Goal: Task Accomplishment & Management: Use online tool/utility

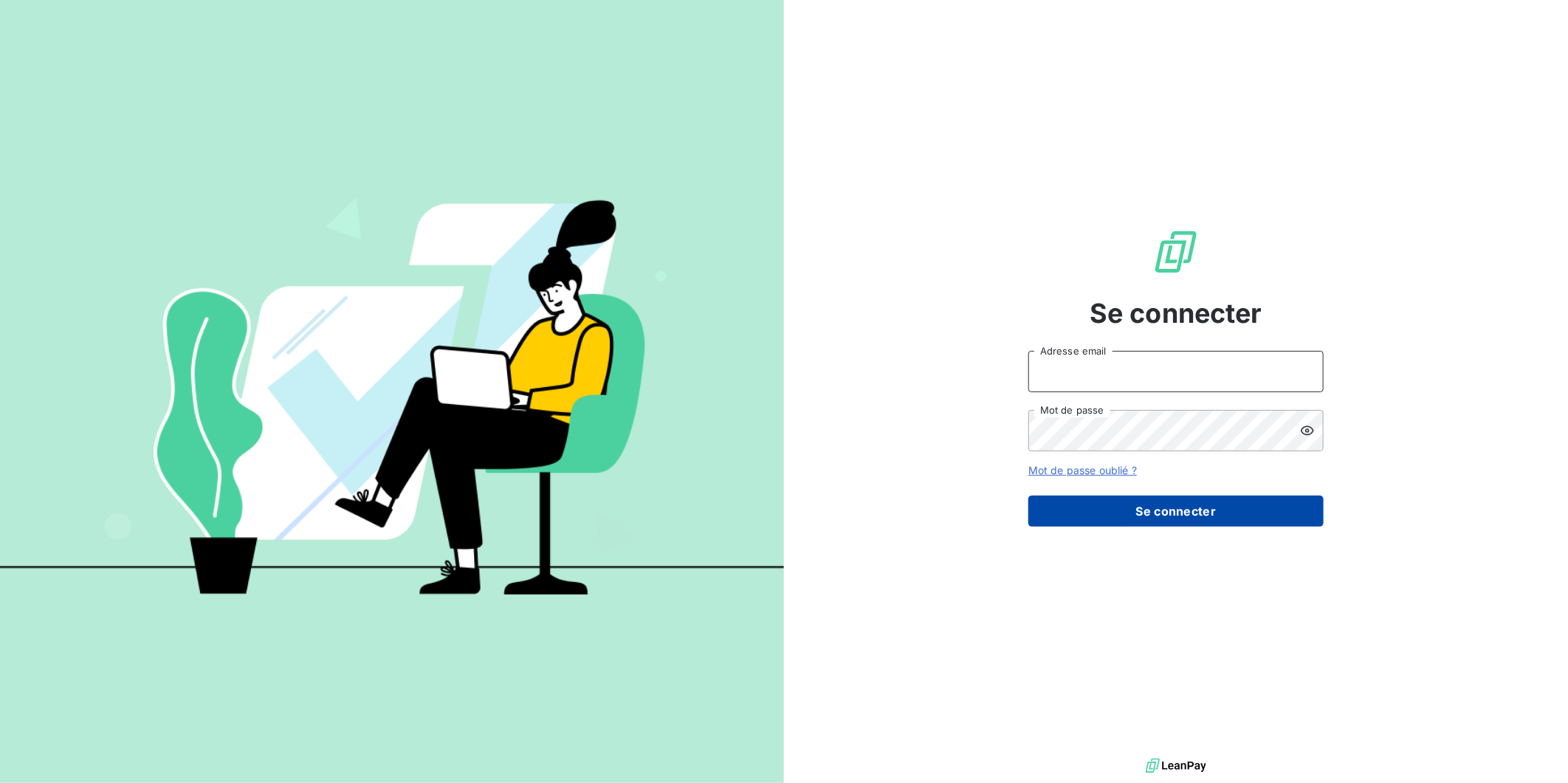
type input "[EMAIL_ADDRESS][DOMAIN_NAME]"
click at [1131, 510] on button "Se connecter" at bounding box center [1175, 511] width 295 height 31
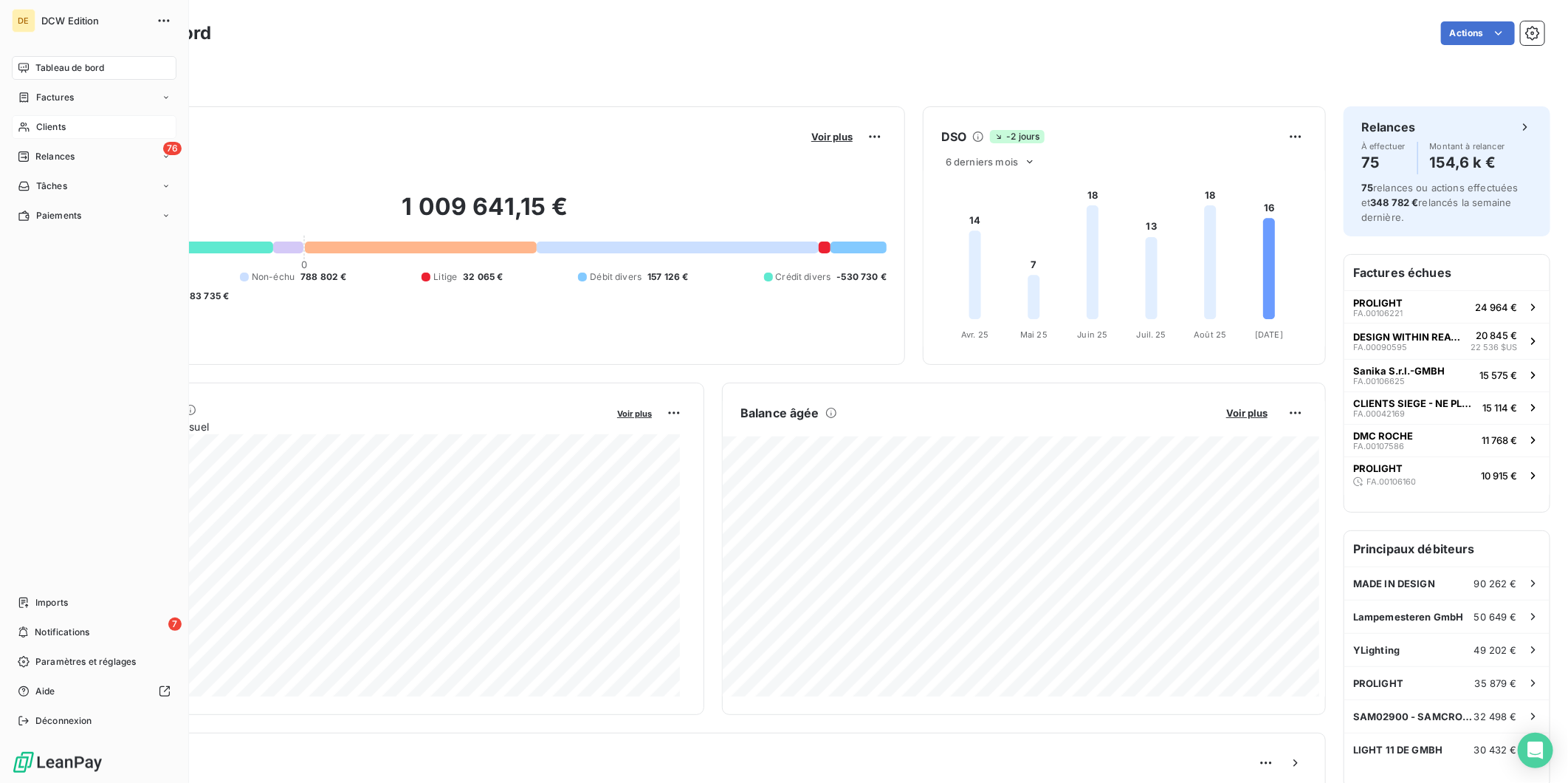
click at [40, 126] on span "Clients" at bounding box center [51, 127] width 29 height 13
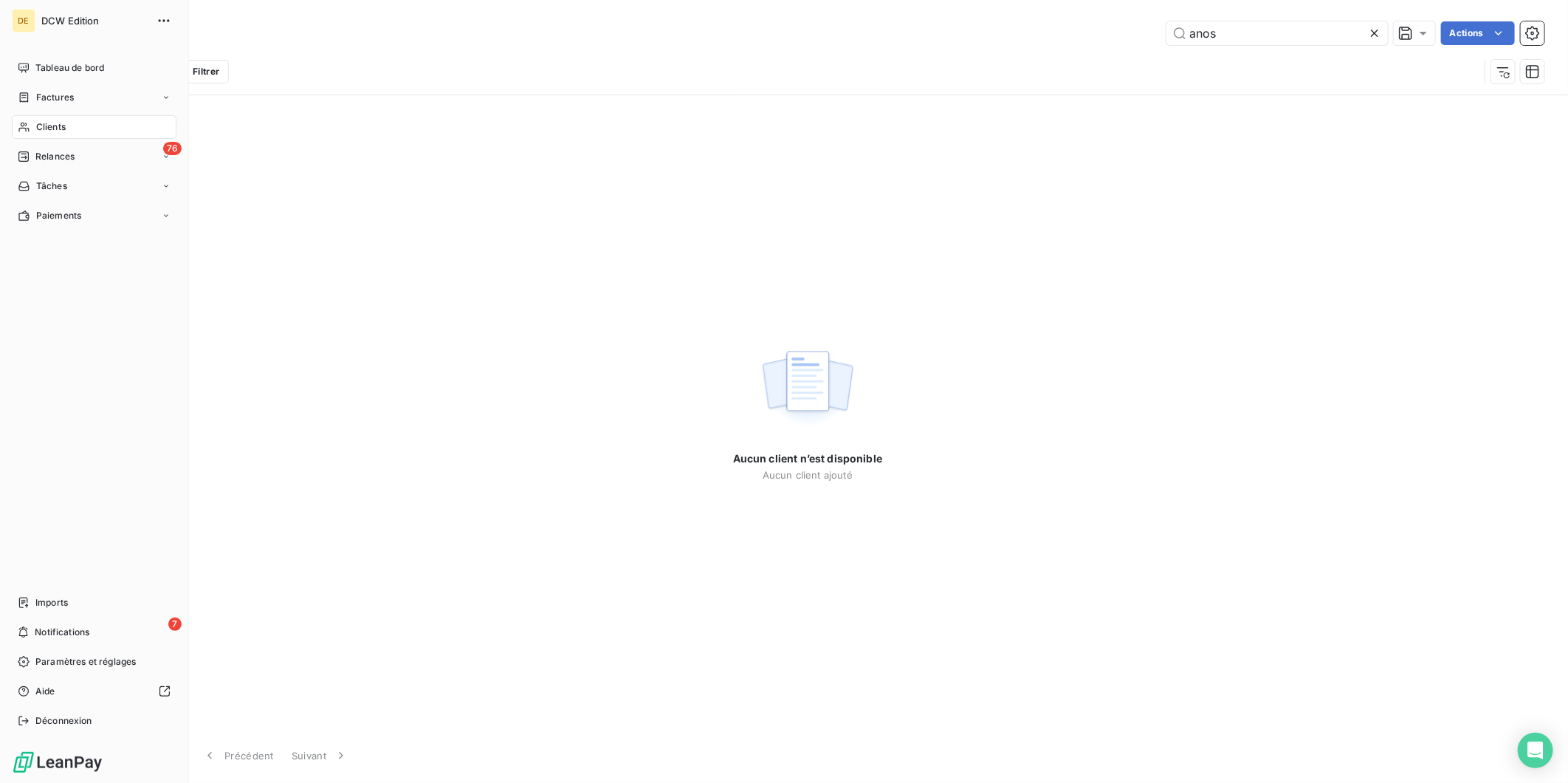
type input "anos"
click at [45, 127] on span "Clients" at bounding box center [51, 127] width 29 height 13
click at [49, 129] on span "Clients" at bounding box center [51, 127] width 29 height 13
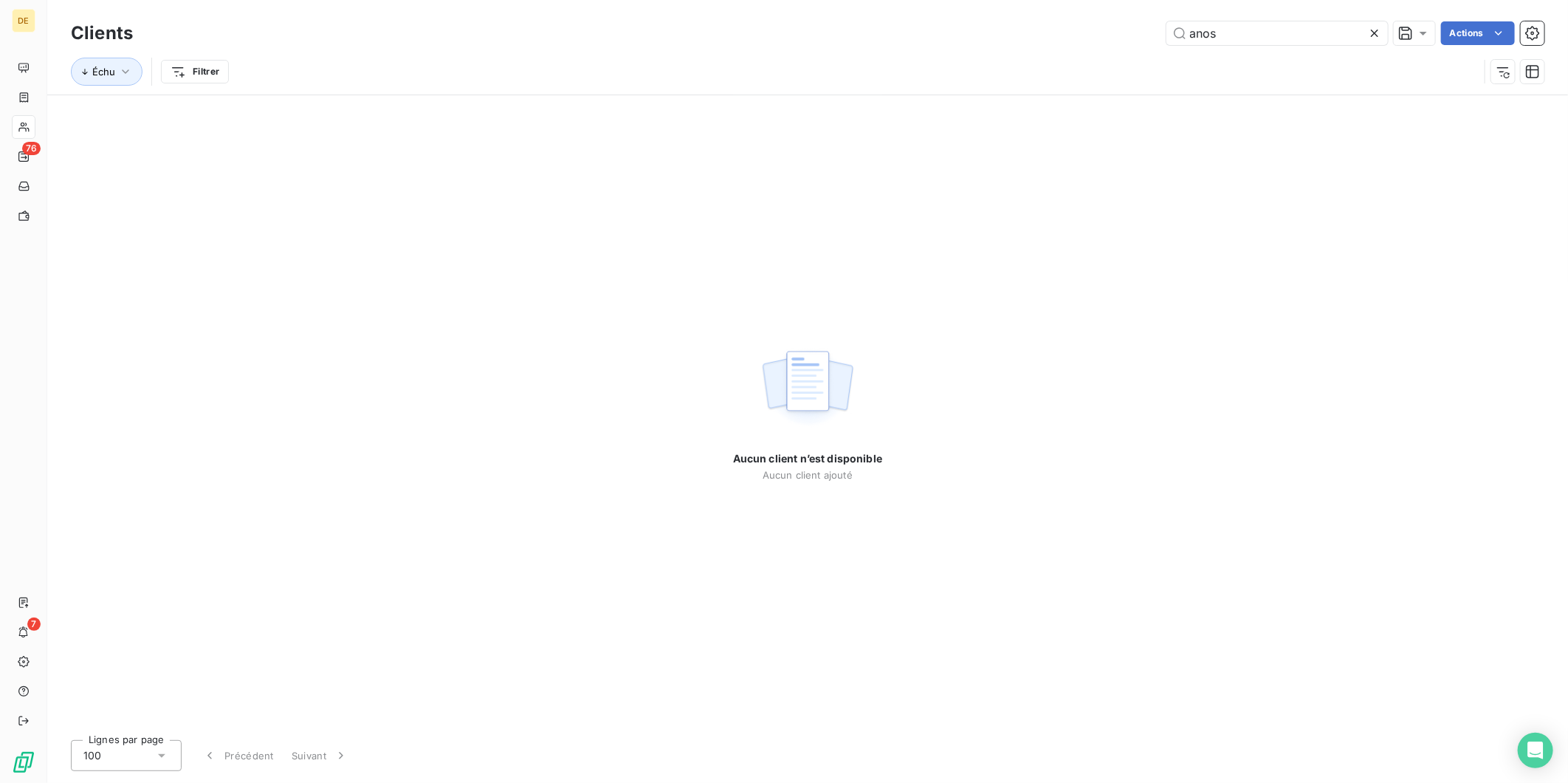
click at [1372, 30] on icon at bounding box center [1375, 33] width 15 height 15
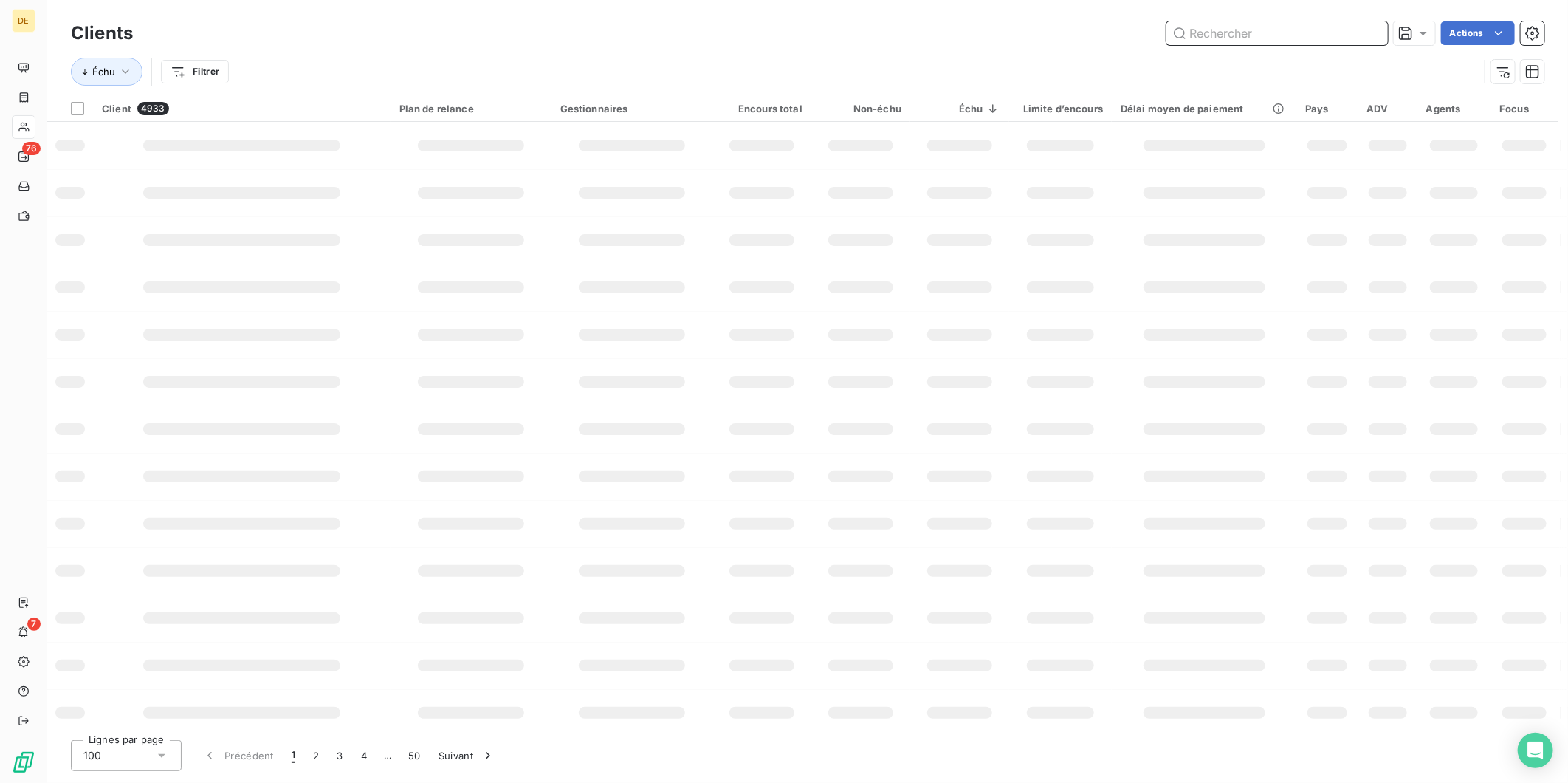
click at [1246, 32] on input "text" at bounding box center [1278, 33] width 222 height 24
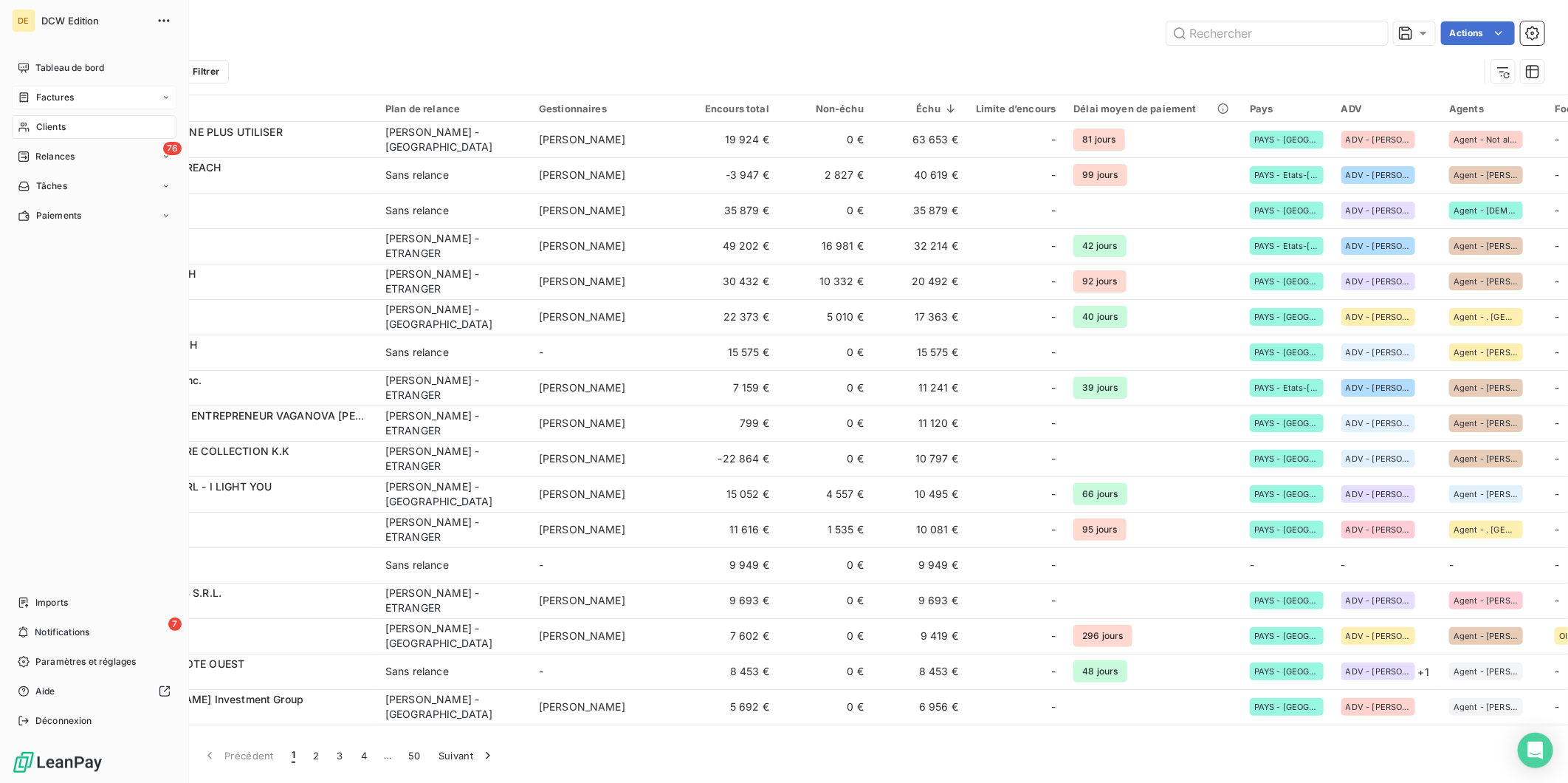
click at [49, 96] on span "Factures" at bounding box center [55, 97] width 38 height 13
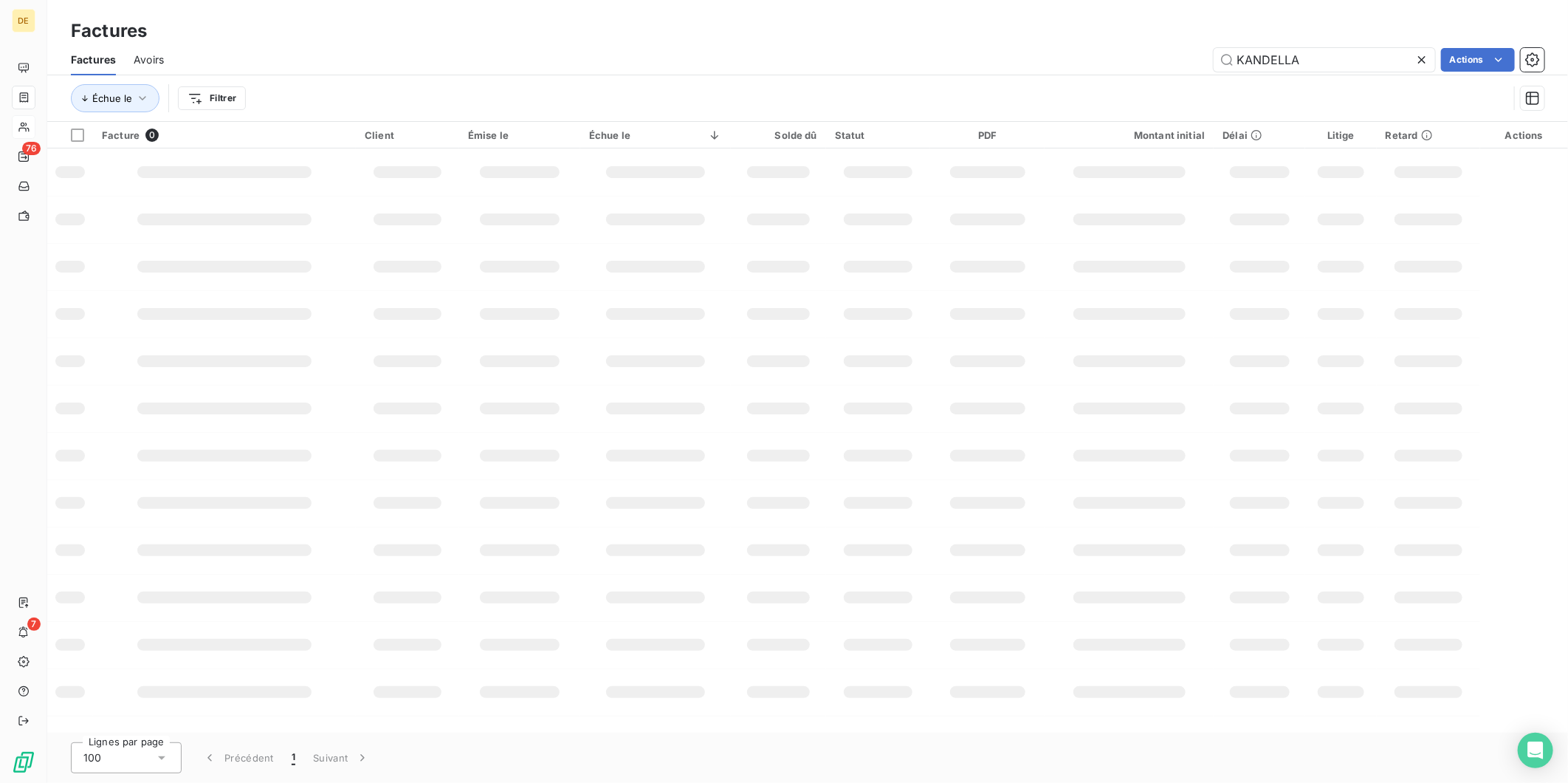
click at [1202, 31] on div "Factures" at bounding box center [808, 31] width 1521 height 27
click at [1422, 54] on icon at bounding box center [1422, 59] width 15 height 15
click at [1322, 54] on input "text" at bounding box center [1324, 60] width 222 height 24
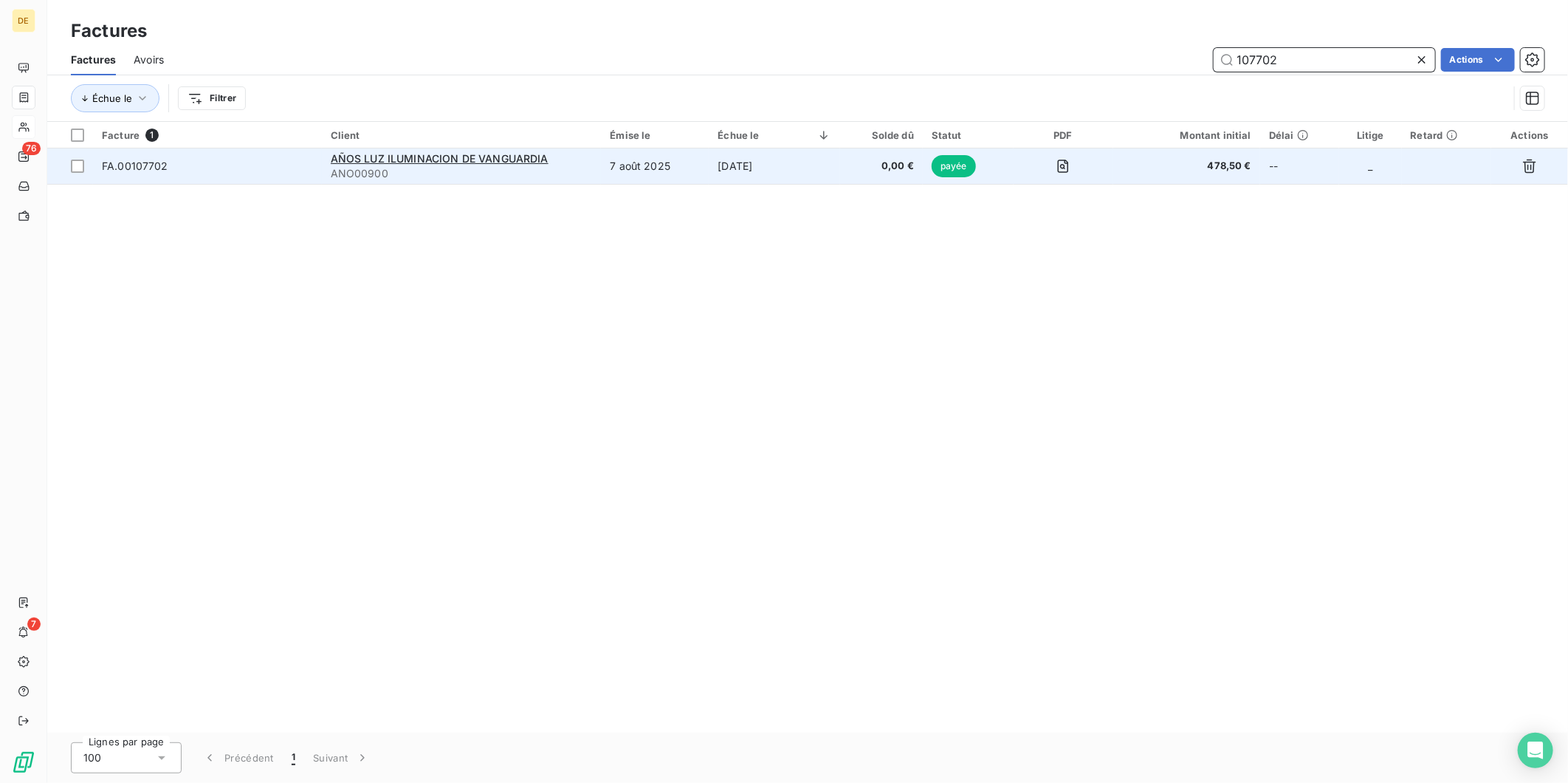
type input "107702"
click at [783, 171] on td "[DATE]" at bounding box center [773, 165] width 131 height 36
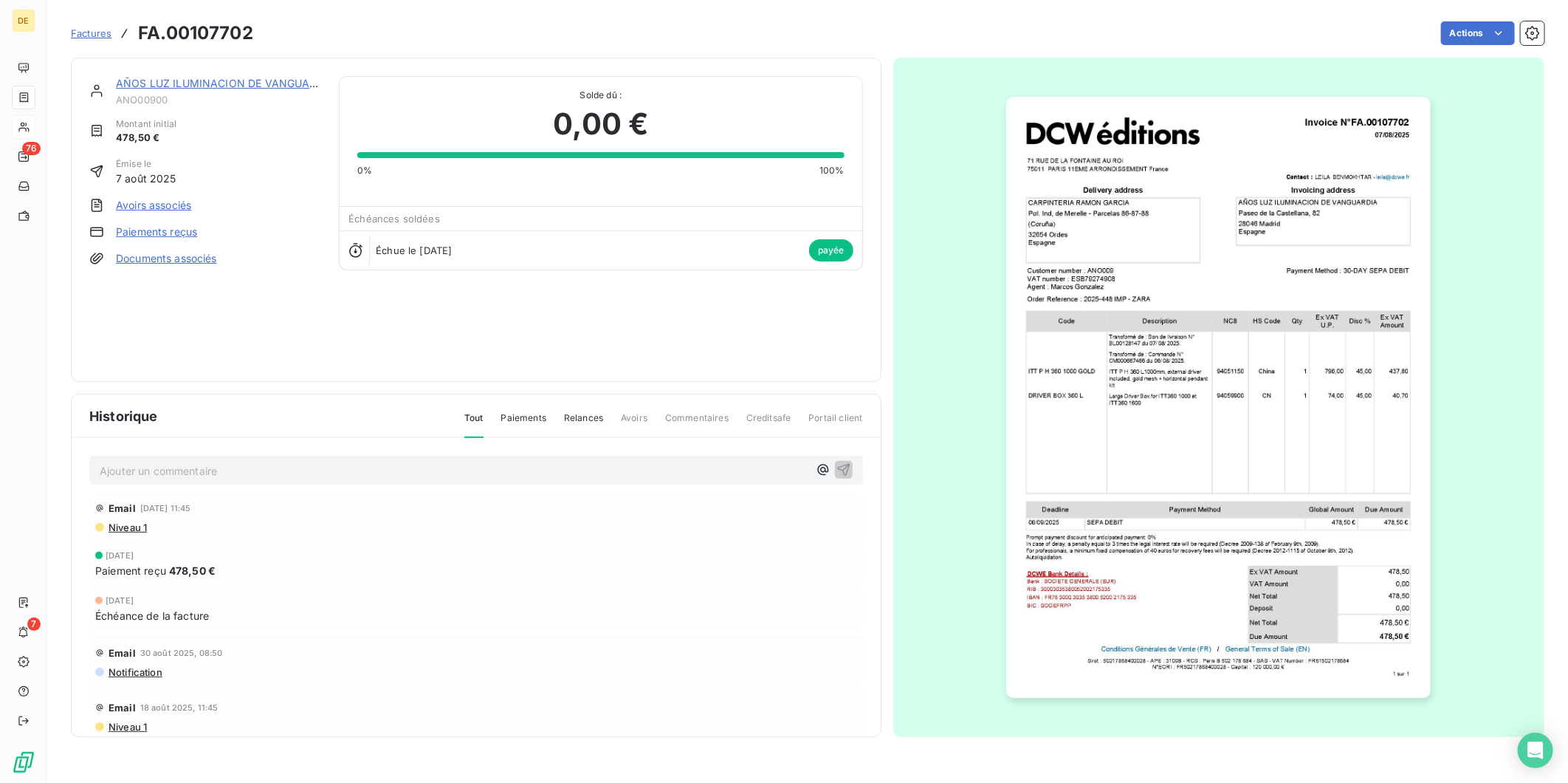
click at [173, 77] on link "AÑOS LUZ ILUMINACION DE VANGUARDIA" at bounding box center [225, 83] width 218 height 13
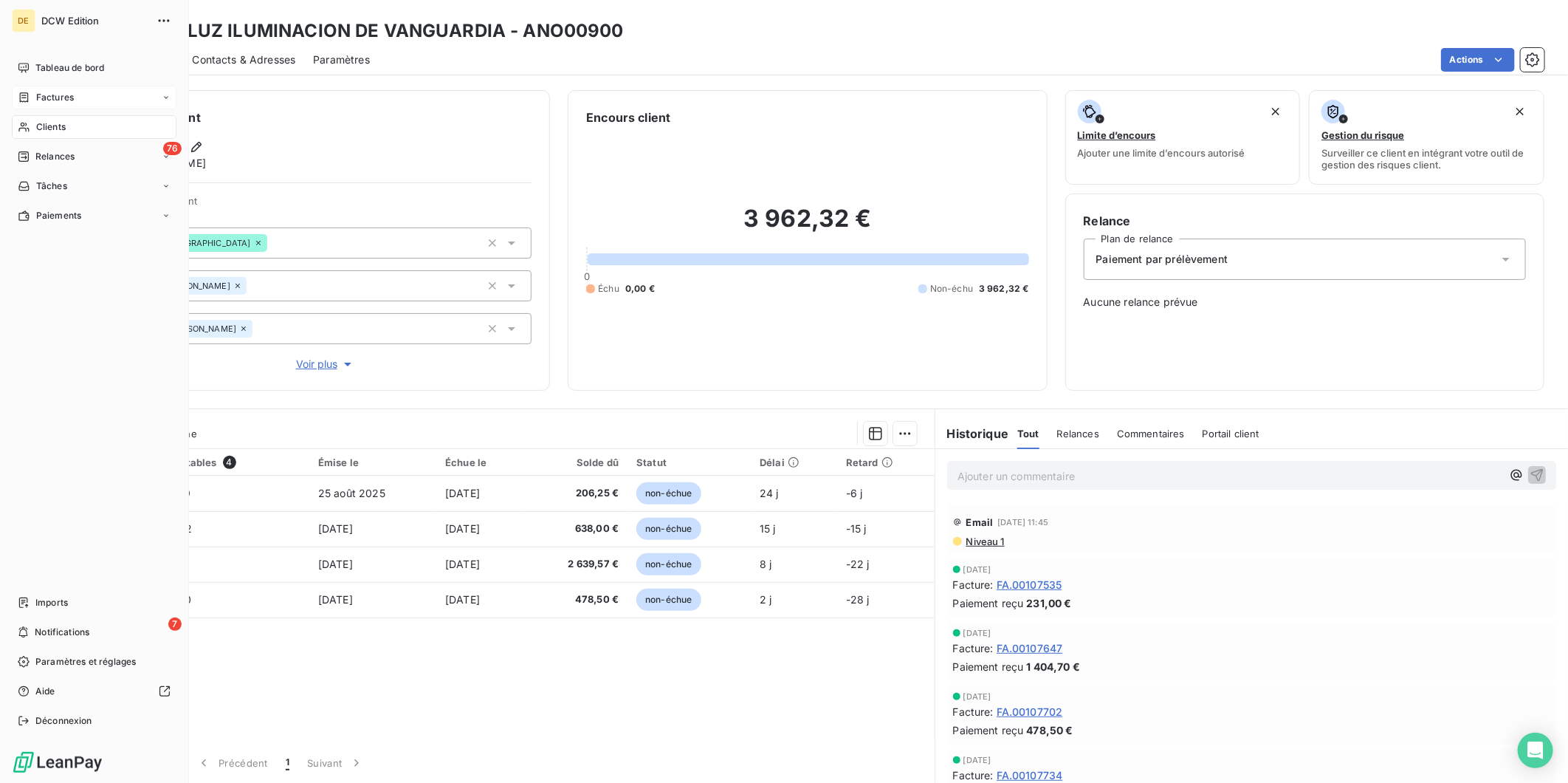
click at [36, 100] on span "Factures" at bounding box center [55, 97] width 38 height 13
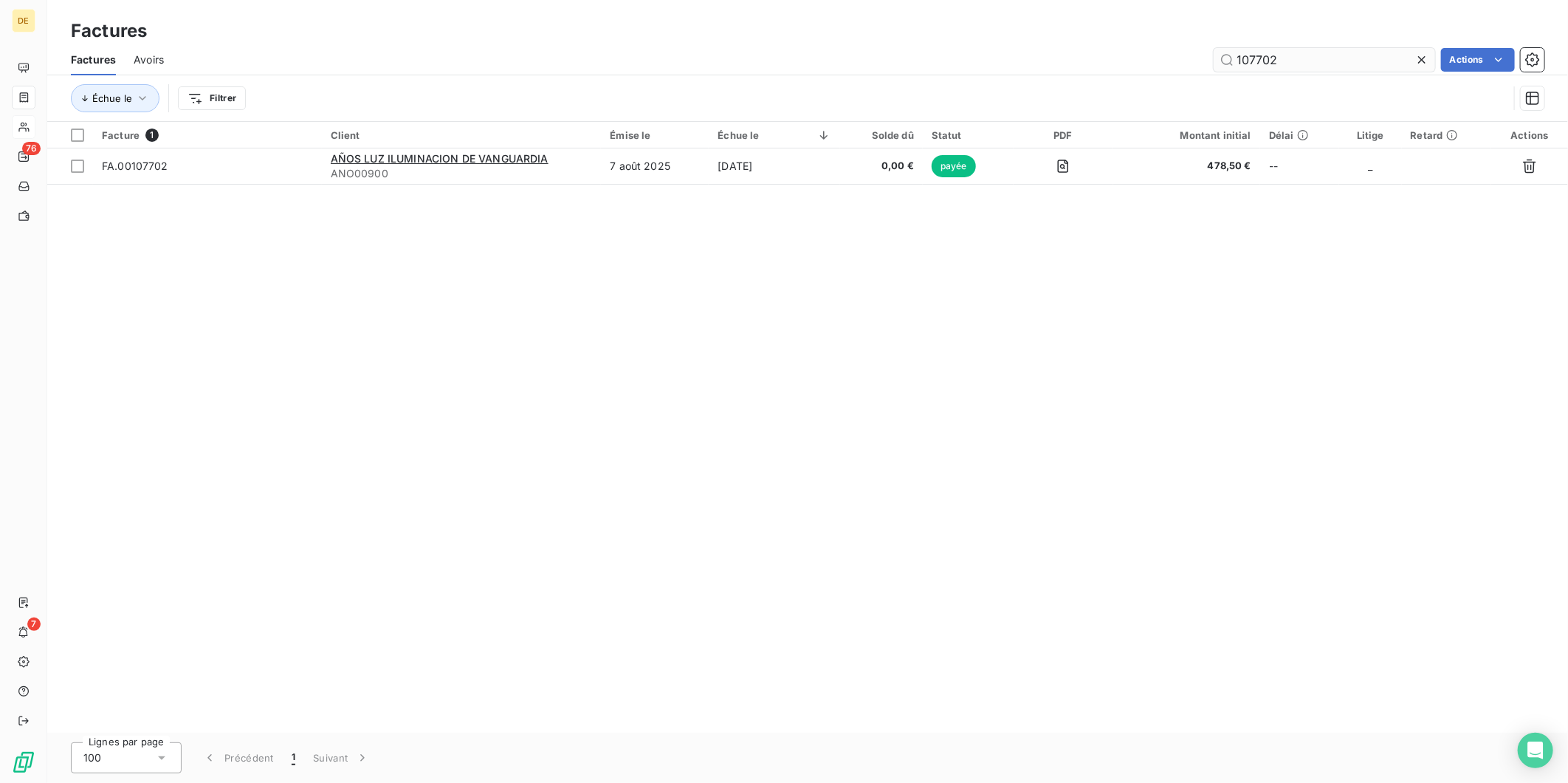
click at [1334, 60] on input "107702" at bounding box center [1324, 60] width 222 height 24
click at [1290, 63] on input "107439" at bounding box center [1324, 60] width 222 height 24
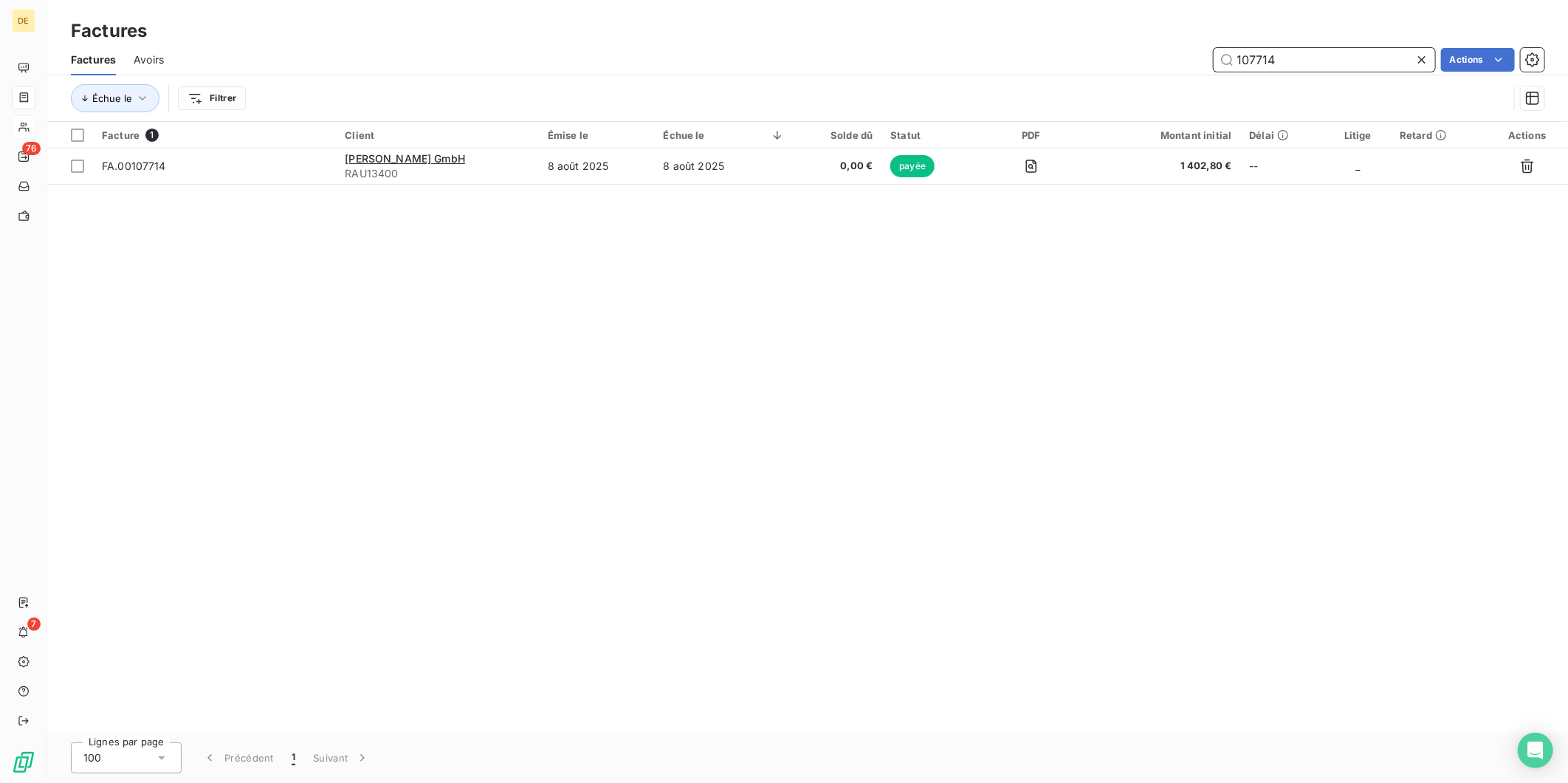
click at [1293, 59] on input "107714" at bounding box center [1324, 60] width 222 height 24
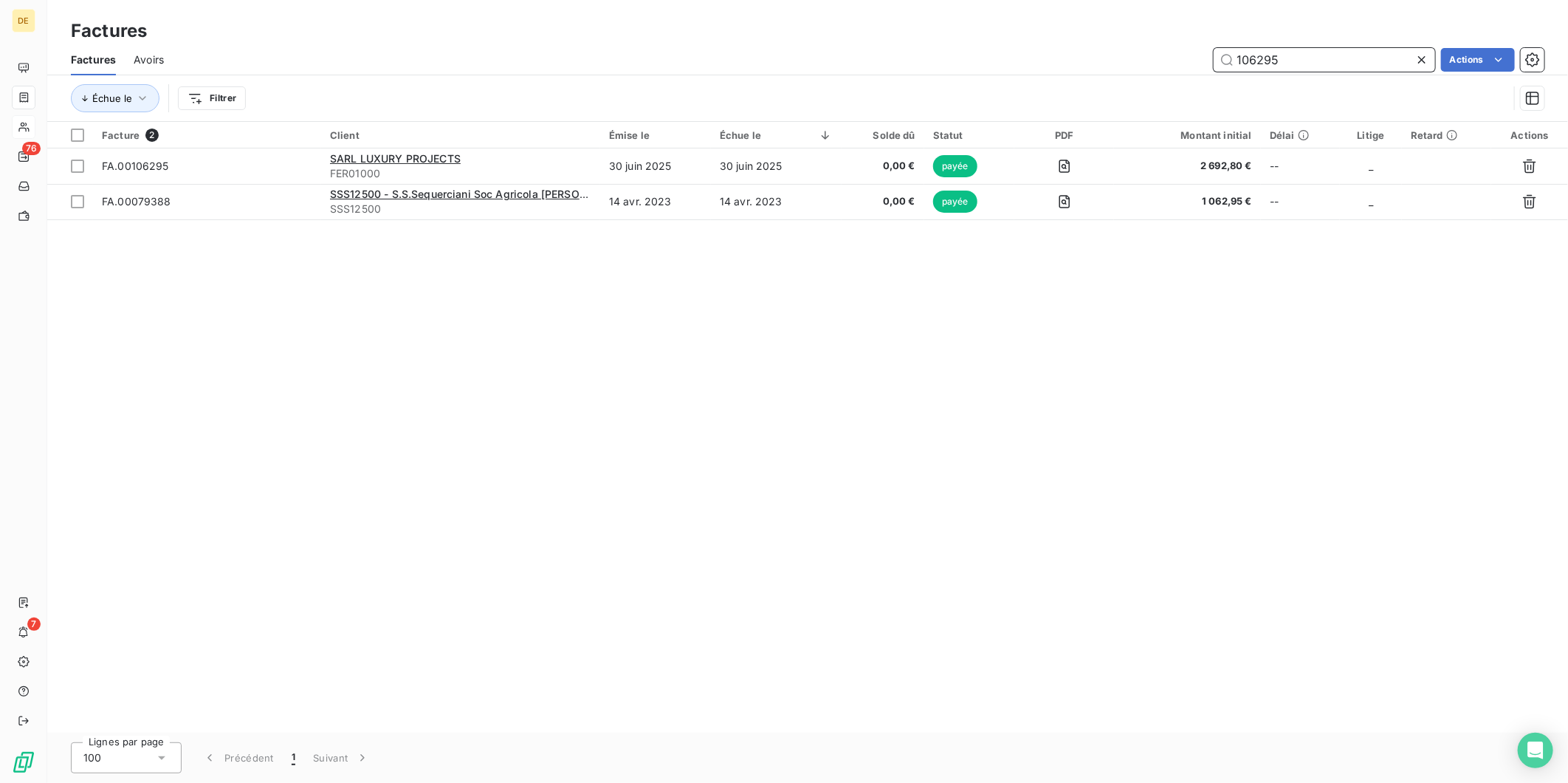
click at [1308, 58] on input "106295" at bounding box center [1324, 60] width 222 height 24
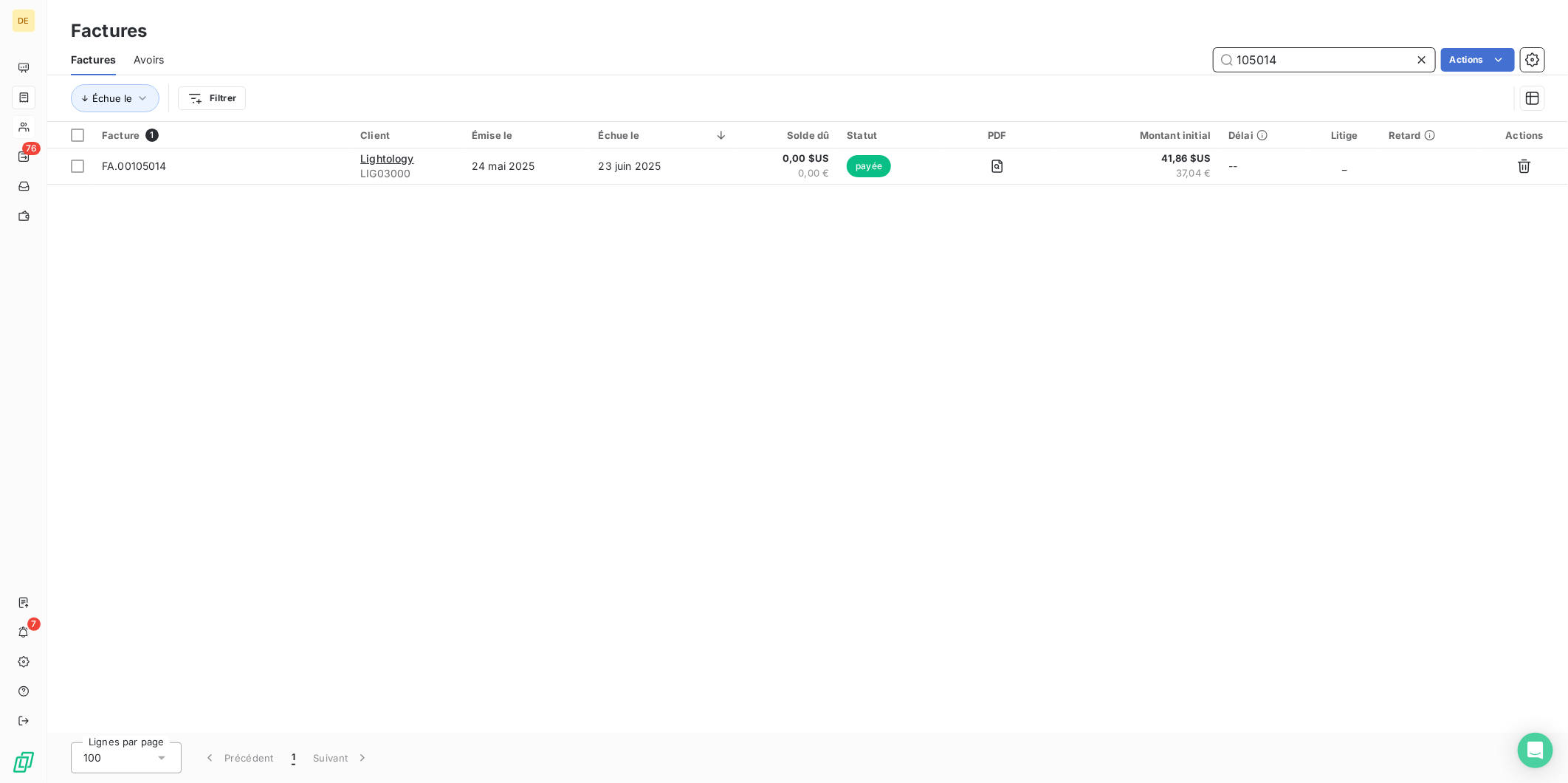
click at [1305, 61] on input "105014" at bounding box center [1324, 60] width 222 height 24
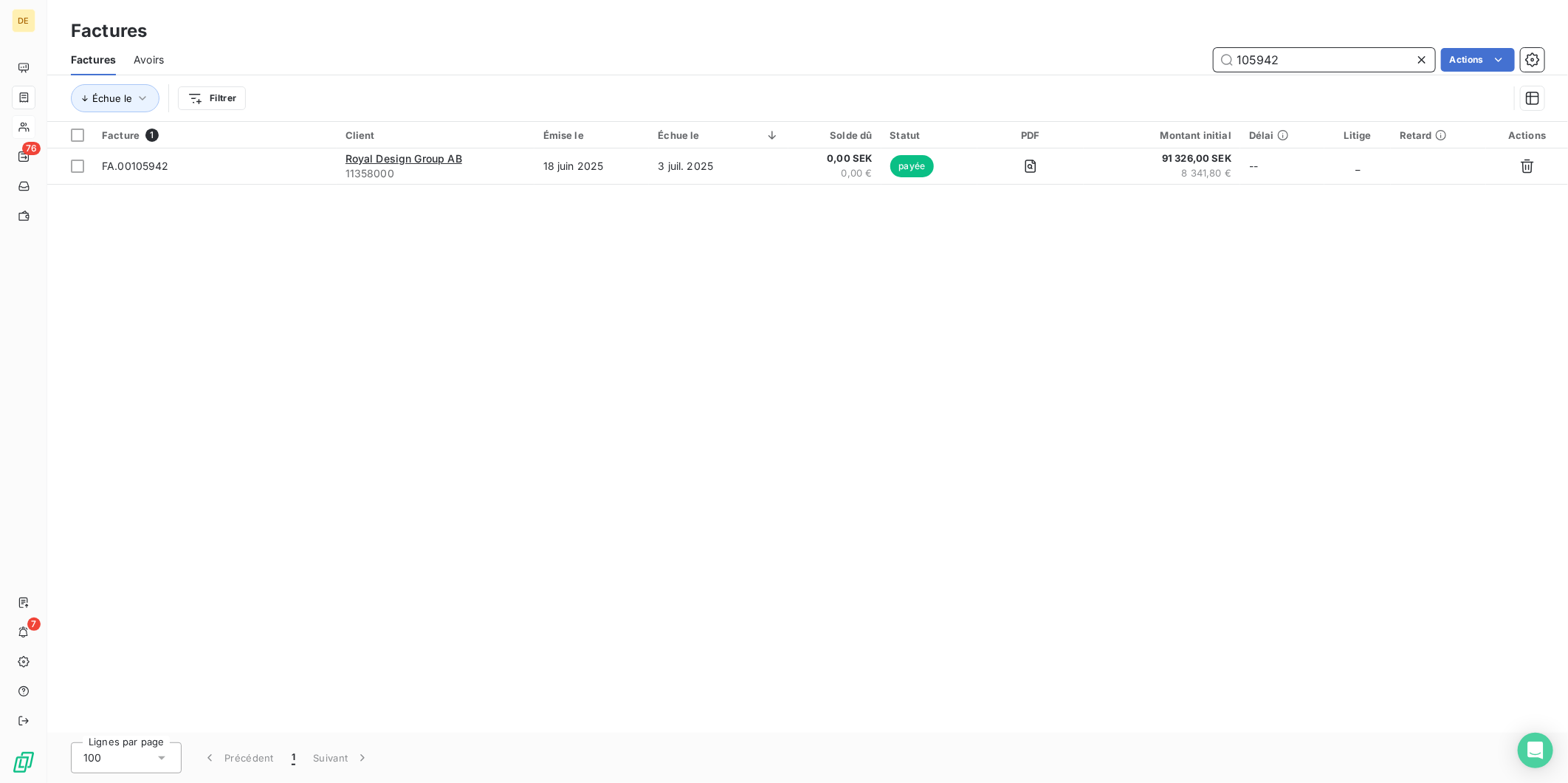
click at [1290, 62] on input "105942" at bounding box center [1324, 60] width 222 height 24
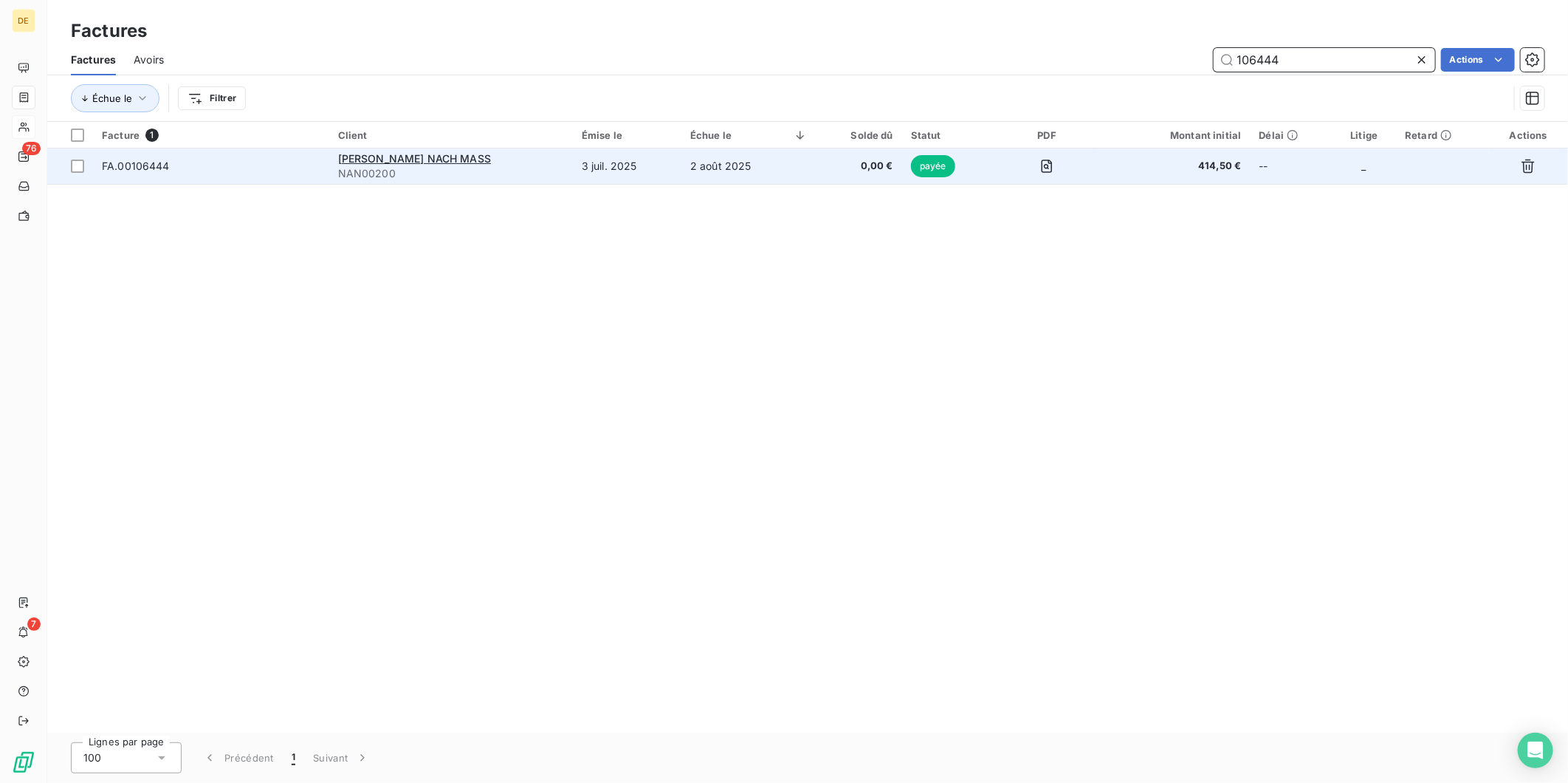
type input "106444"
click at [689, 151] on td "2 août 2025" at bounding box center [749, 165] width 135 height 36
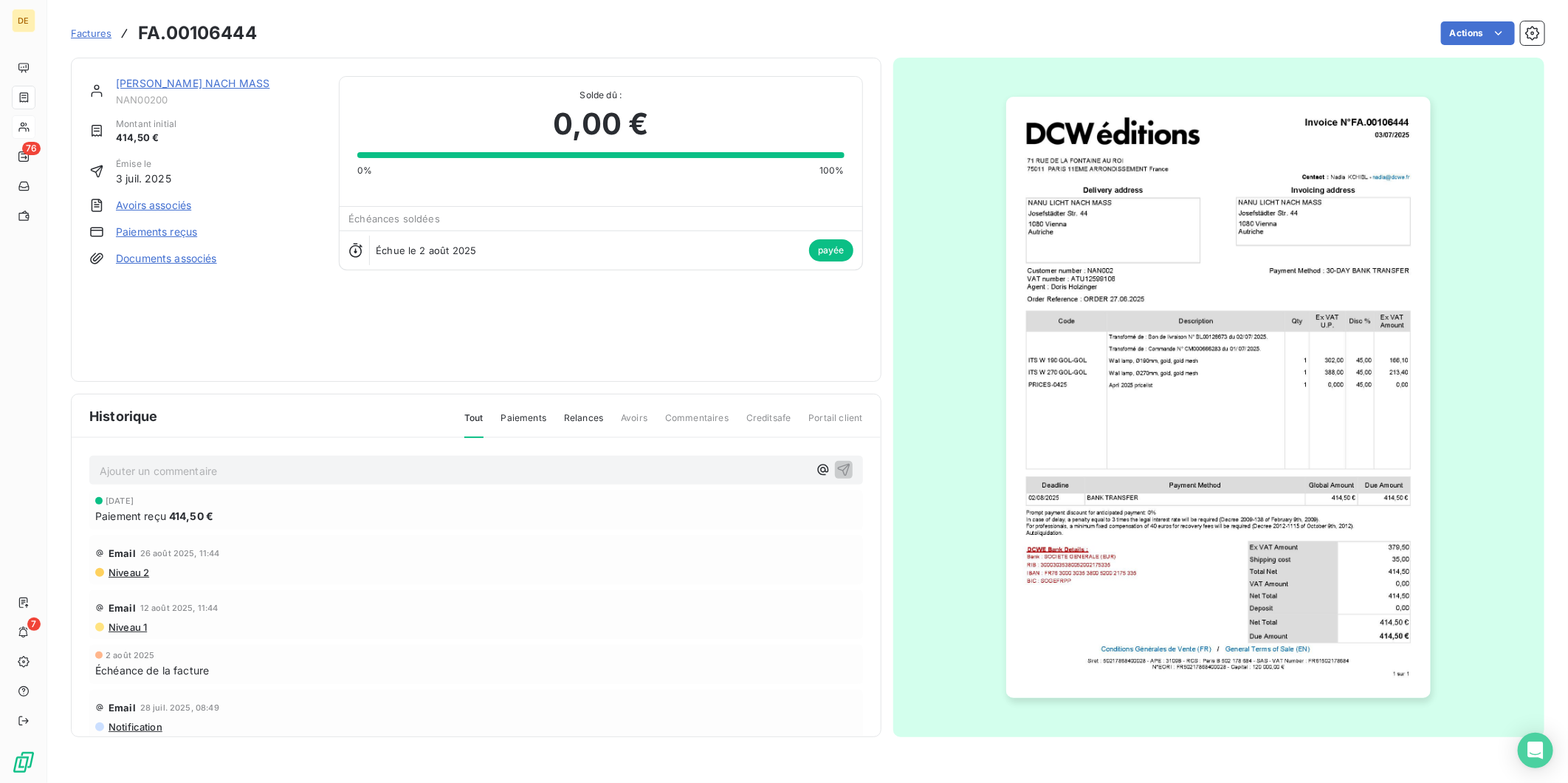
click at [229, 82] on link "[PERSON_NAME] NACH MASS" at bounding box center [192, 83] width 154 height 13
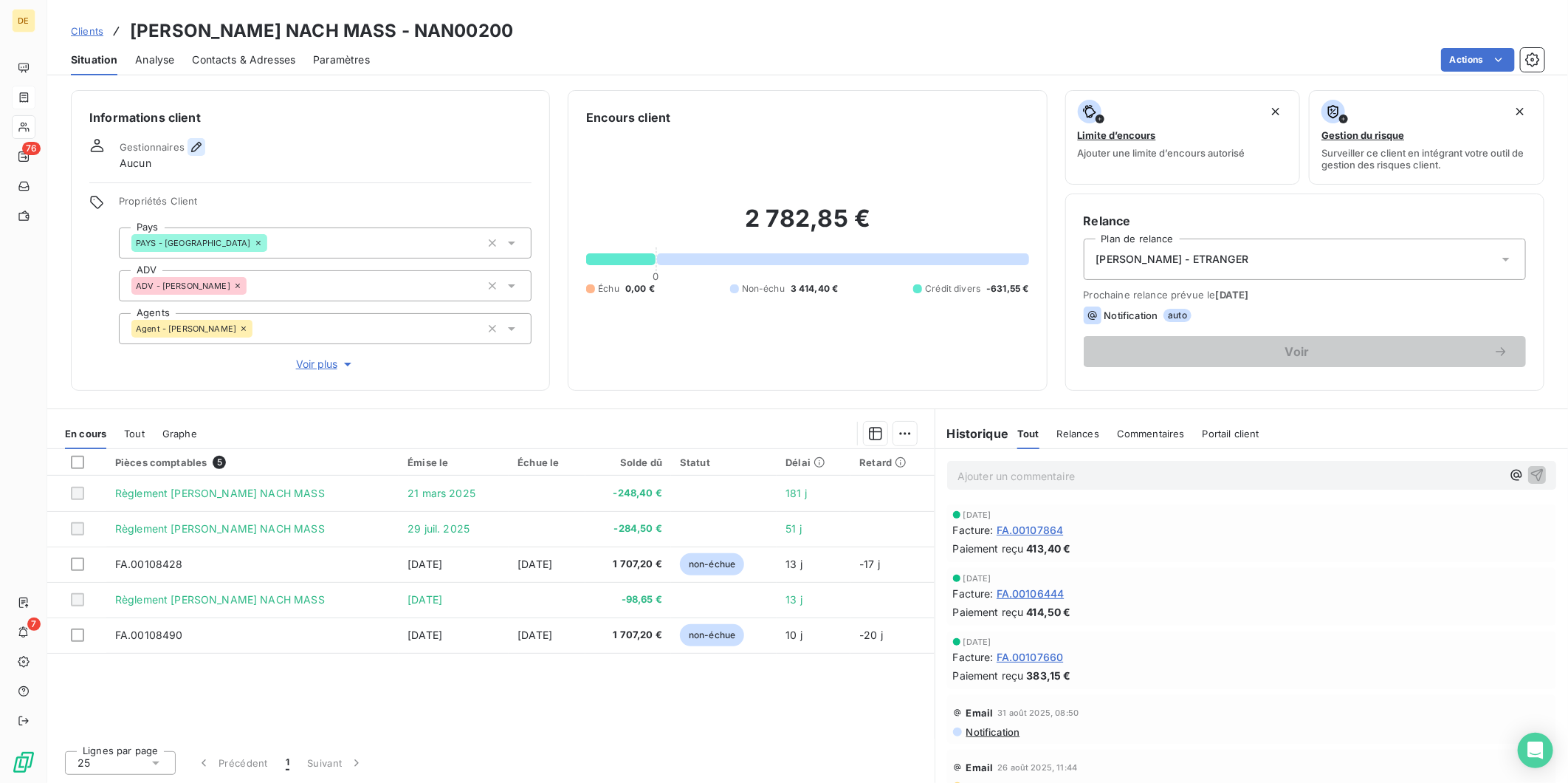
click at [196, 146] on icon "button" at bounding box center [196, 146] width 10 height 10
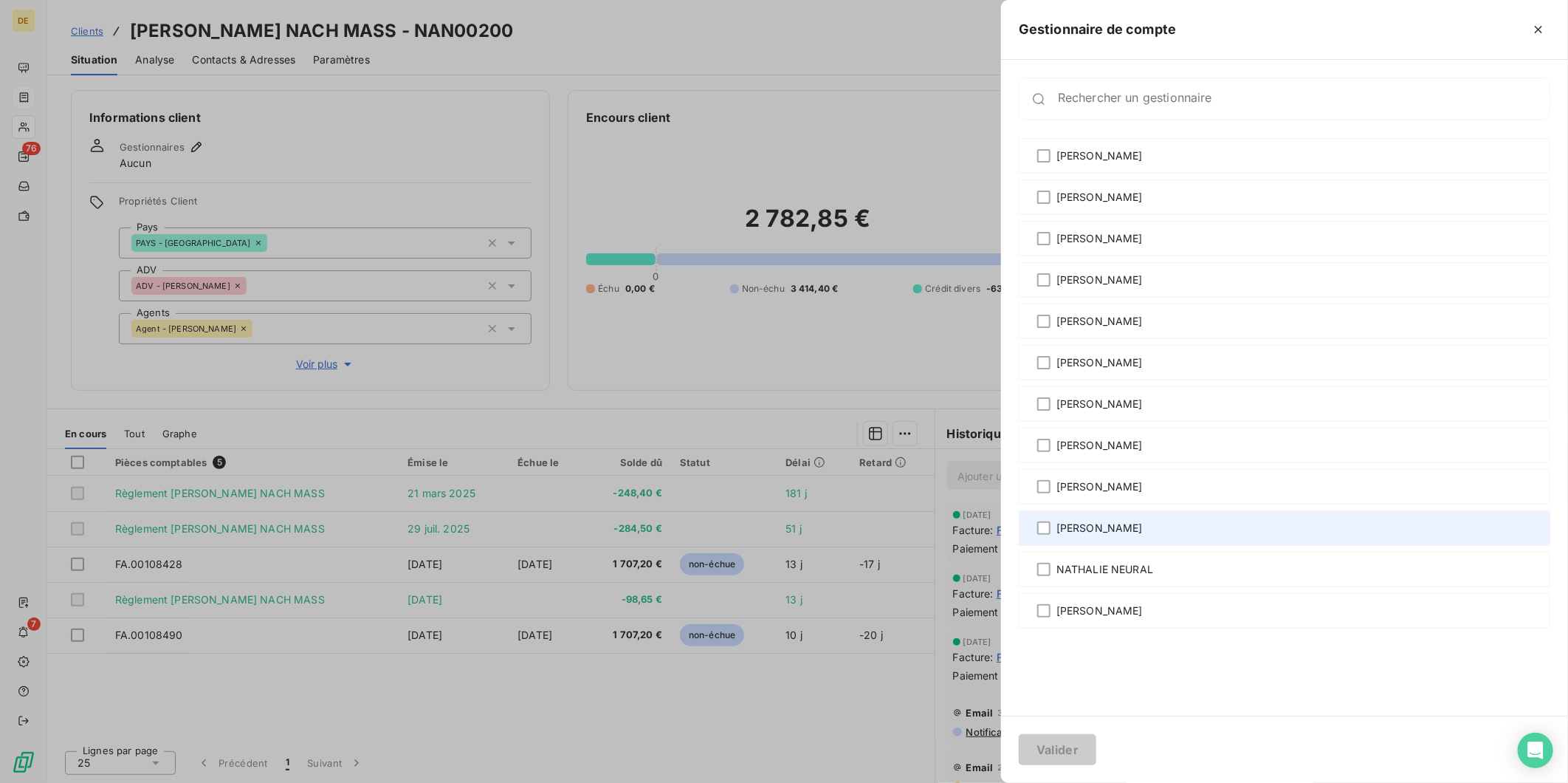
click at [1067, 527] on span "[PERSON_NAME]" at bounding box center [1099, 528] width 86 height 15
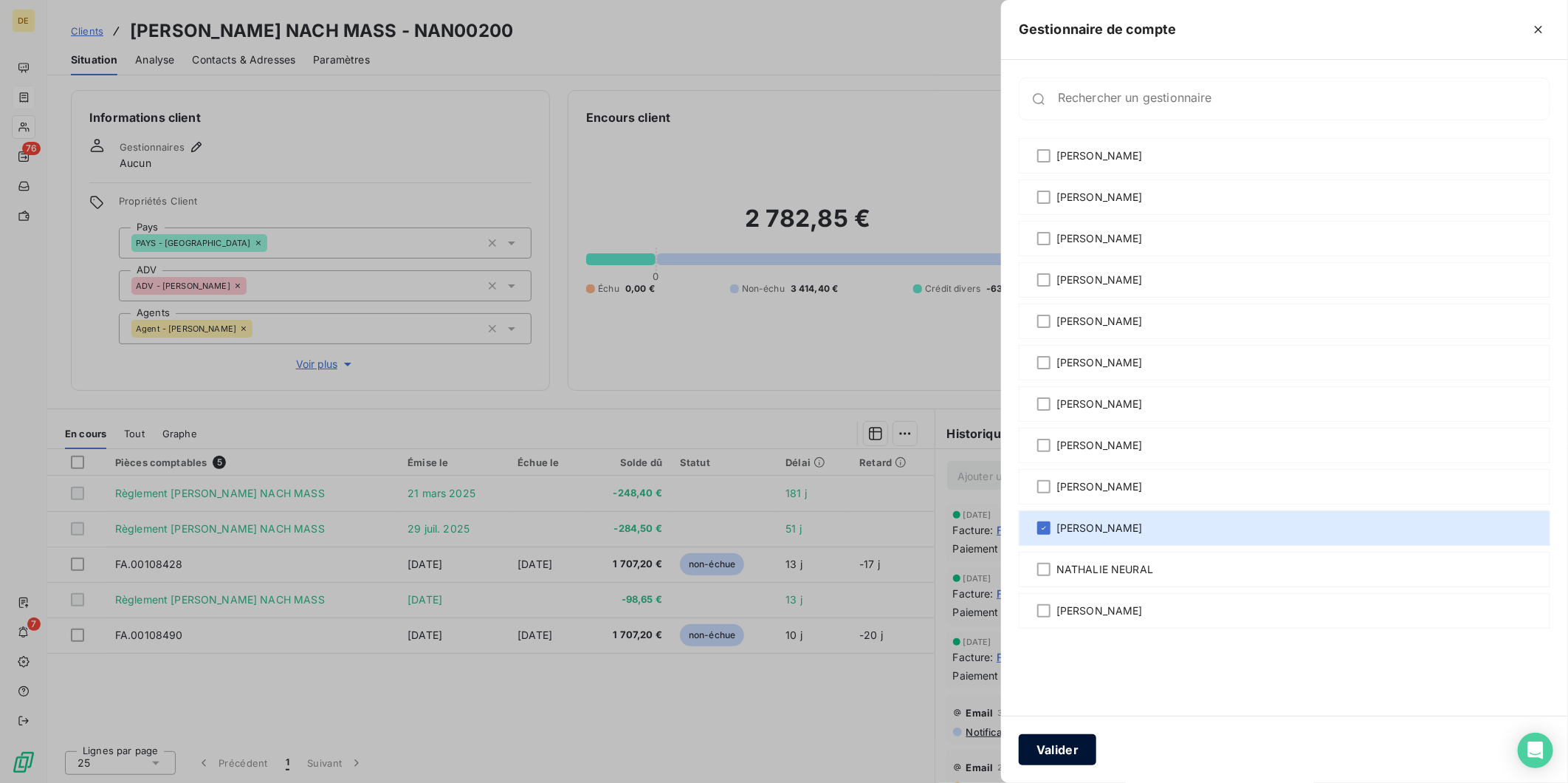
click at [1072, 740] on button "Valider" at bounding box center [1057, 749] width 78 height 31
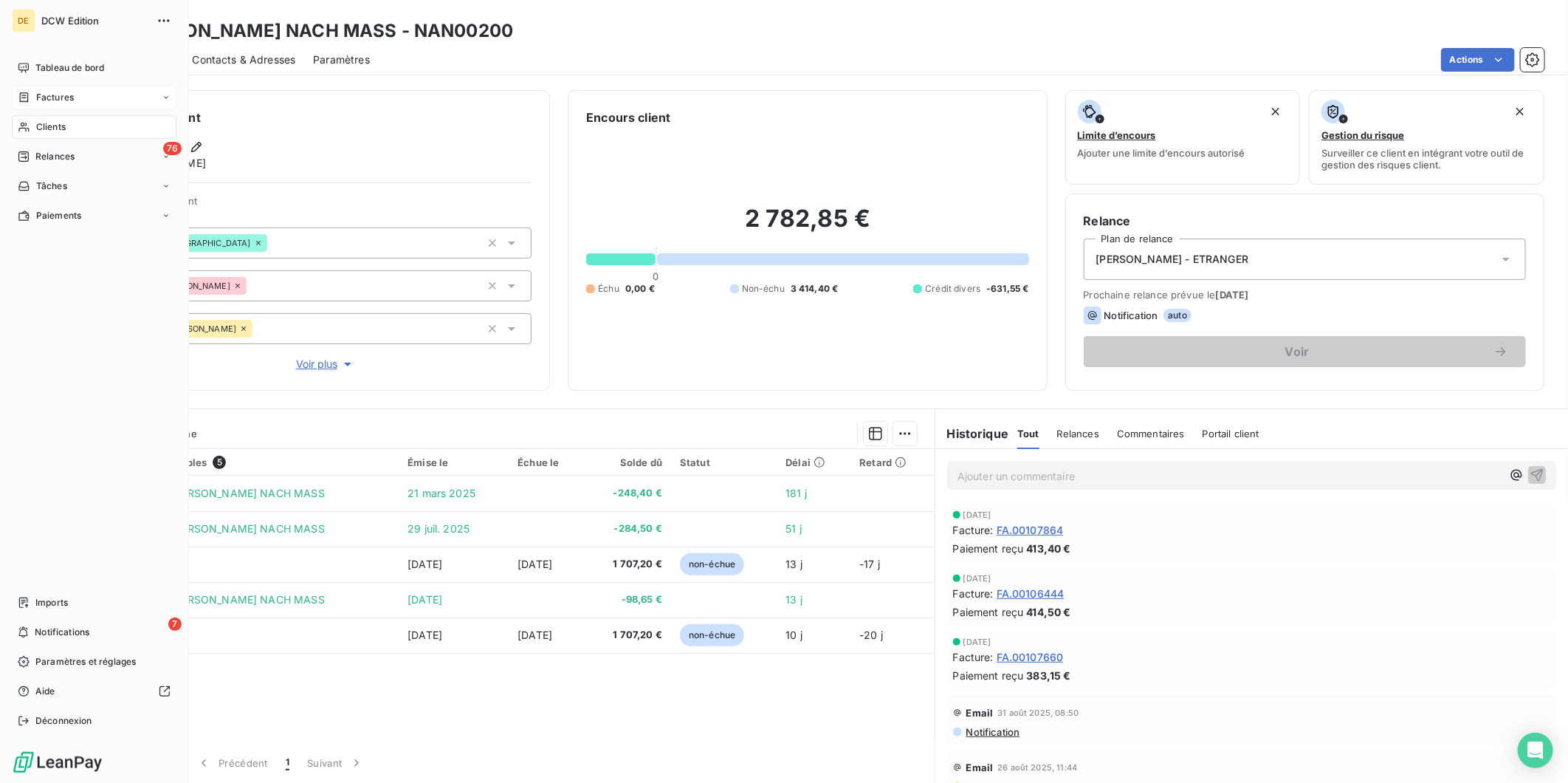
click at [46, 97] on span "Factures" at bounding box center [55, 97] width 38 height 13
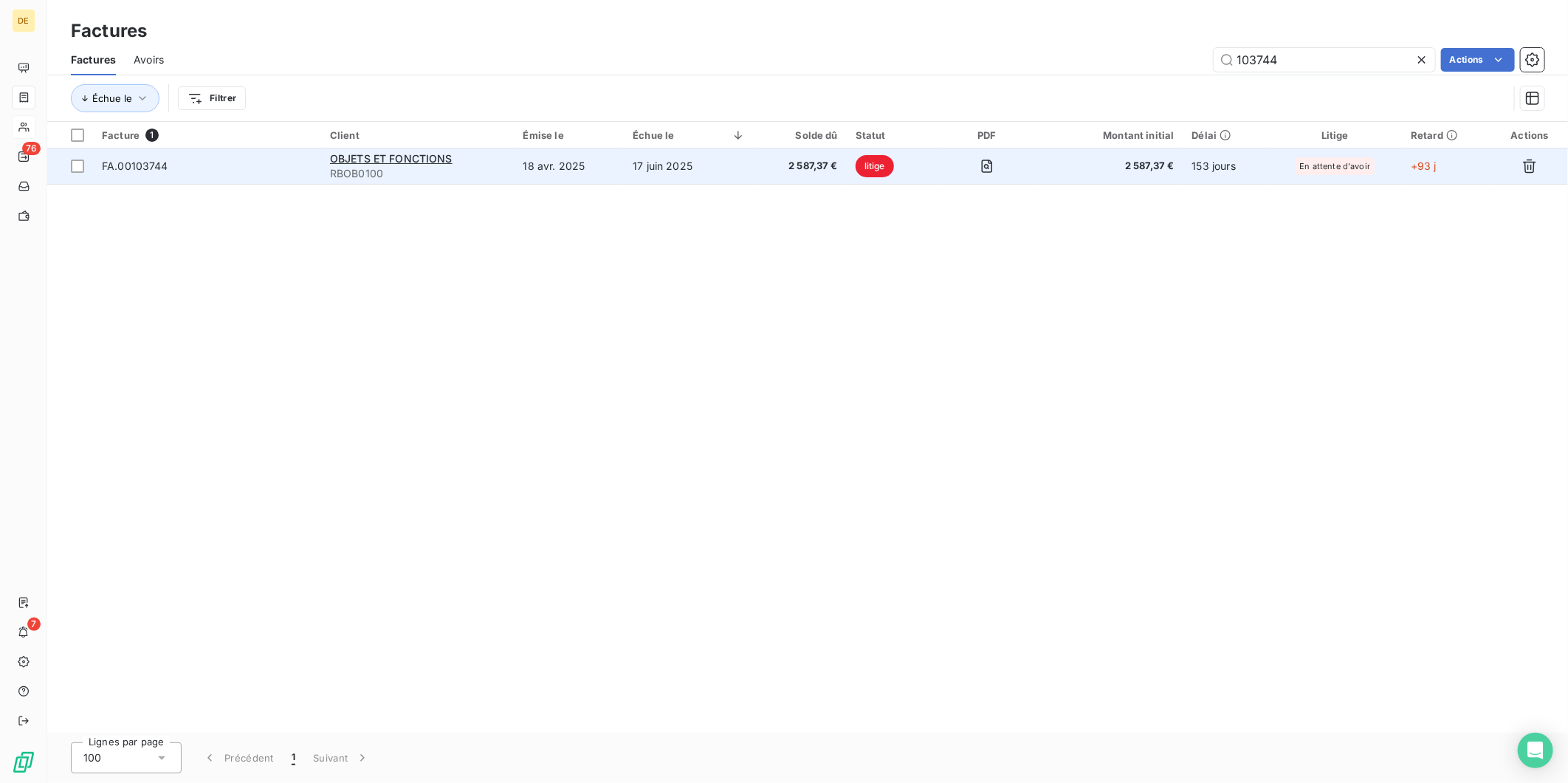
type input "103744"
click at [1102, 159] on span "2 587,37 €" at bounding box center [1110, 166] width 129 height 15
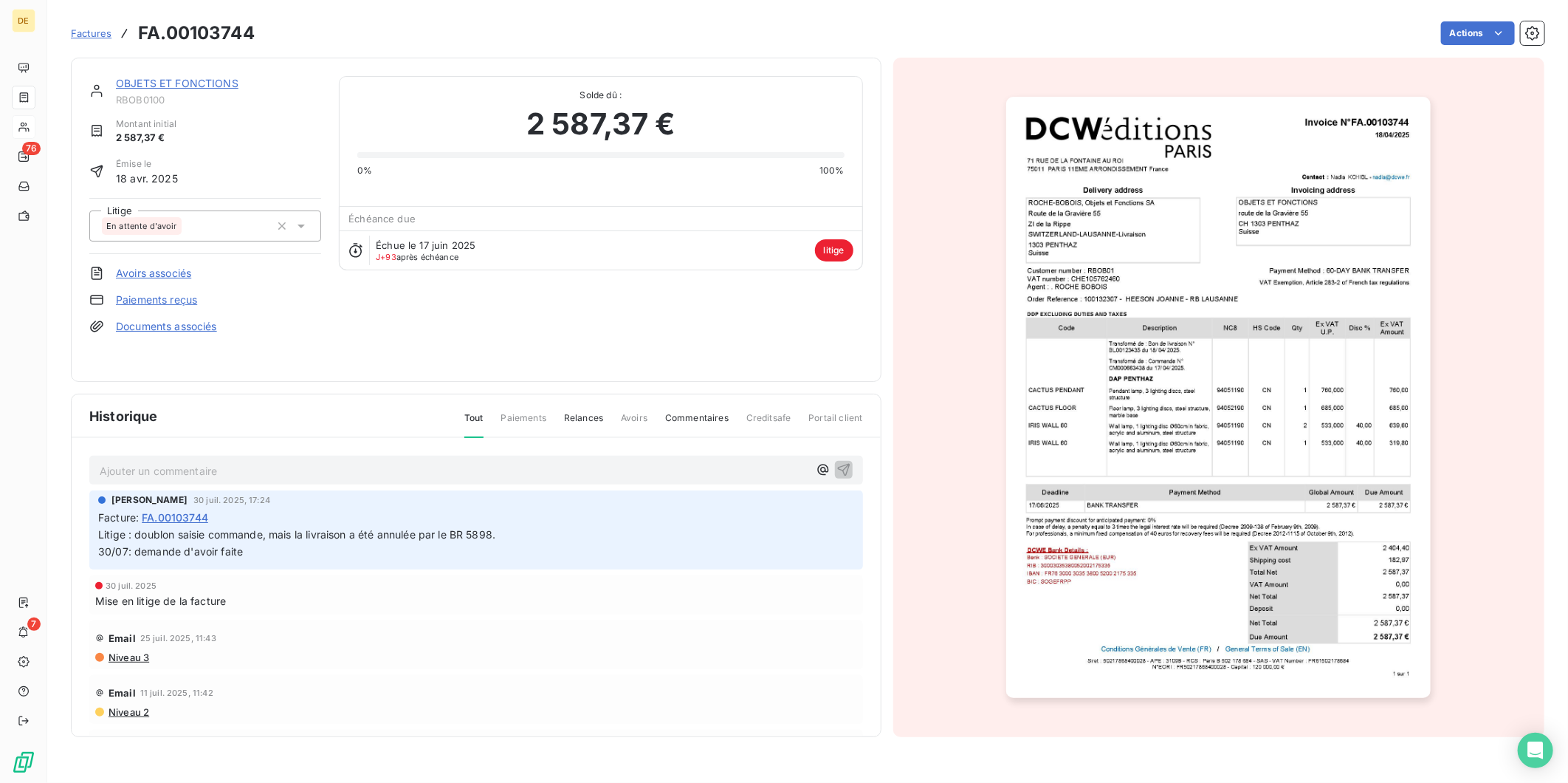
click at [163, 86] on link "OBJETS ET FONCTIONS" at bounding box center [177, 83] width 123 height 13
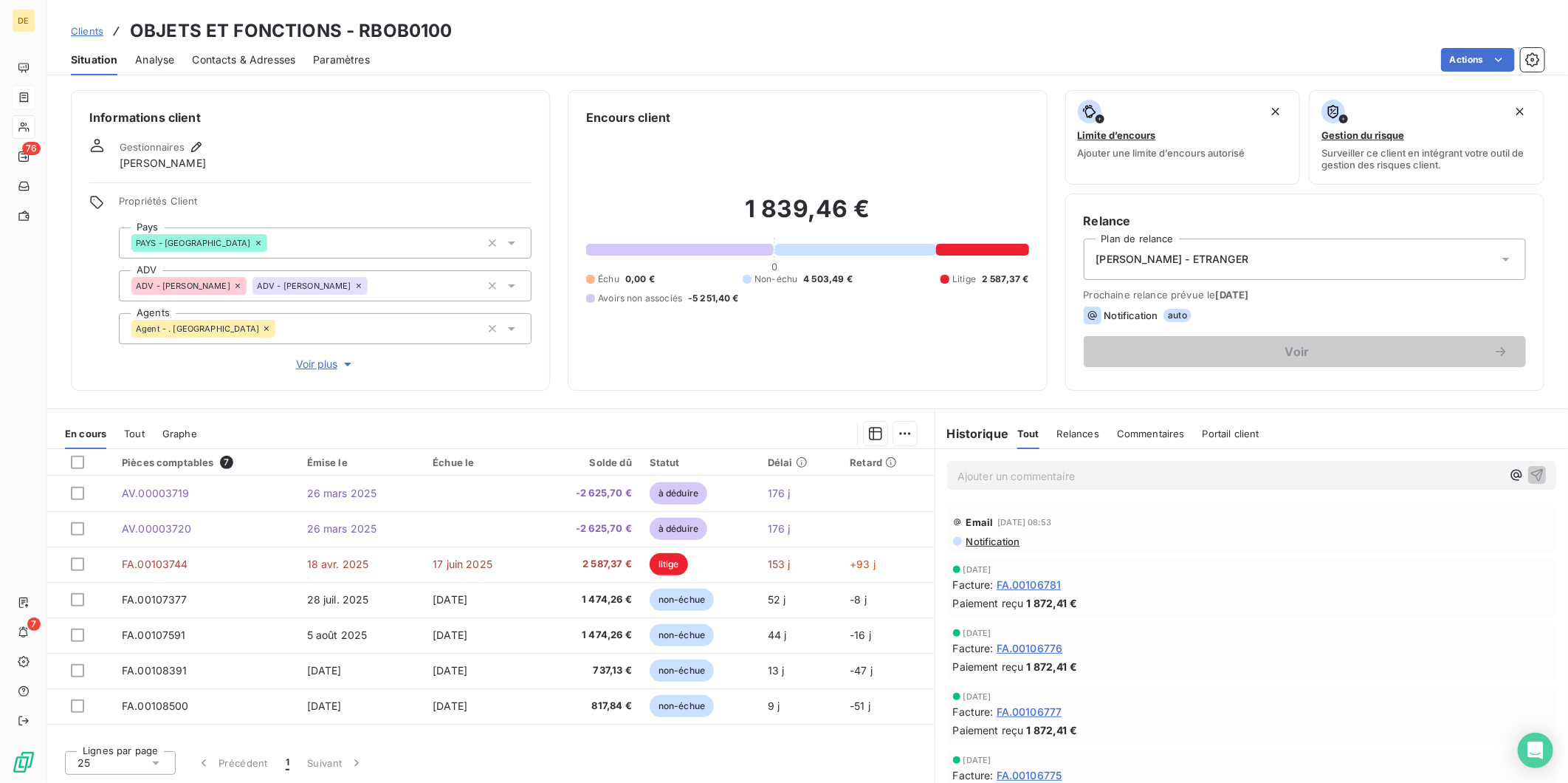
click at [355, 284] on icon at bounding box center [359, 285] width 9 height 9
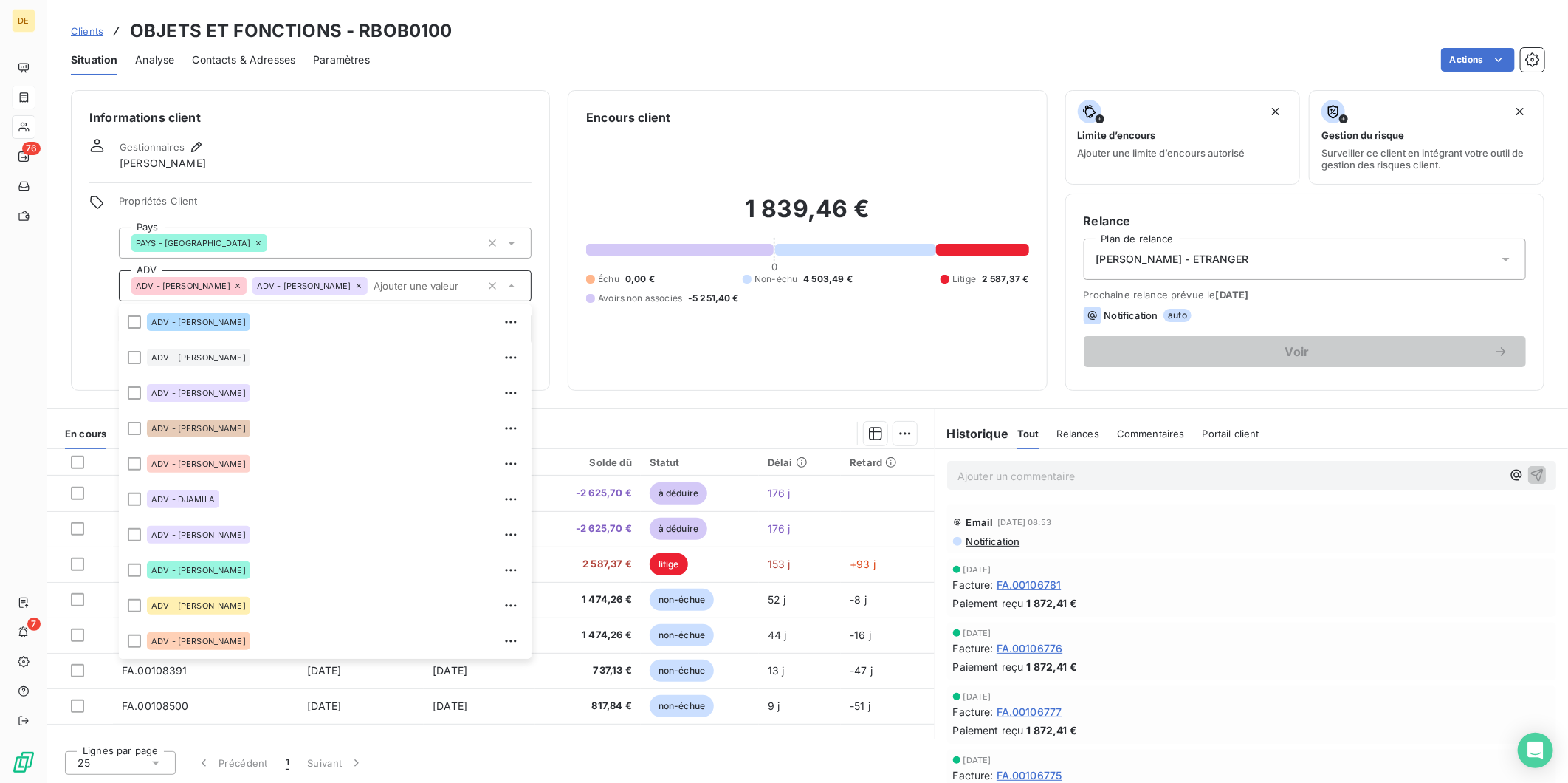
scroll to position [212, 0]
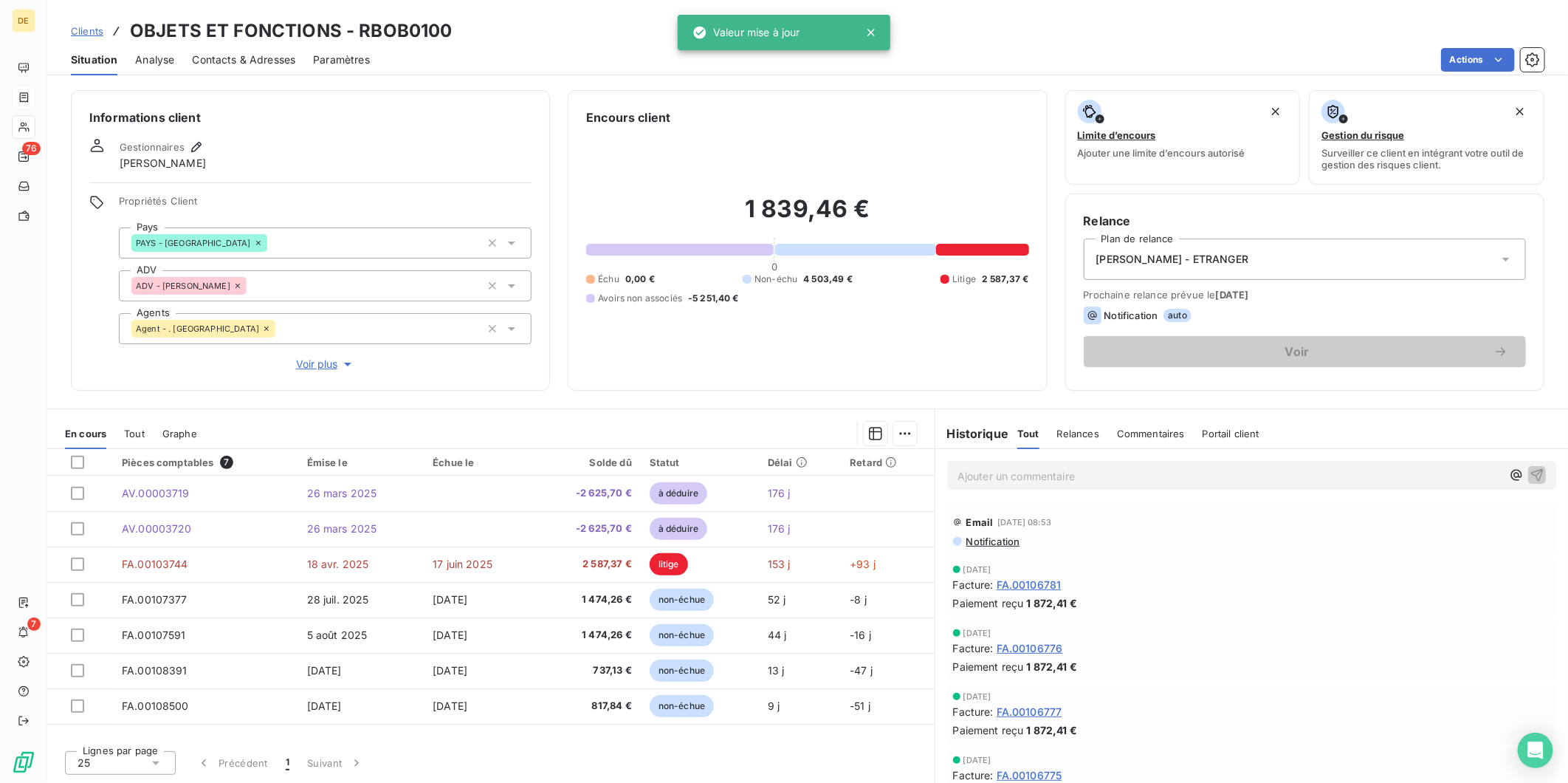
click at [577, 396] on div "Informations client Gestionnaires Nadia KCHIBL Propriétés Client Pays PAYS - [G…" at bounding box center [808, 432] width 1521 height 701
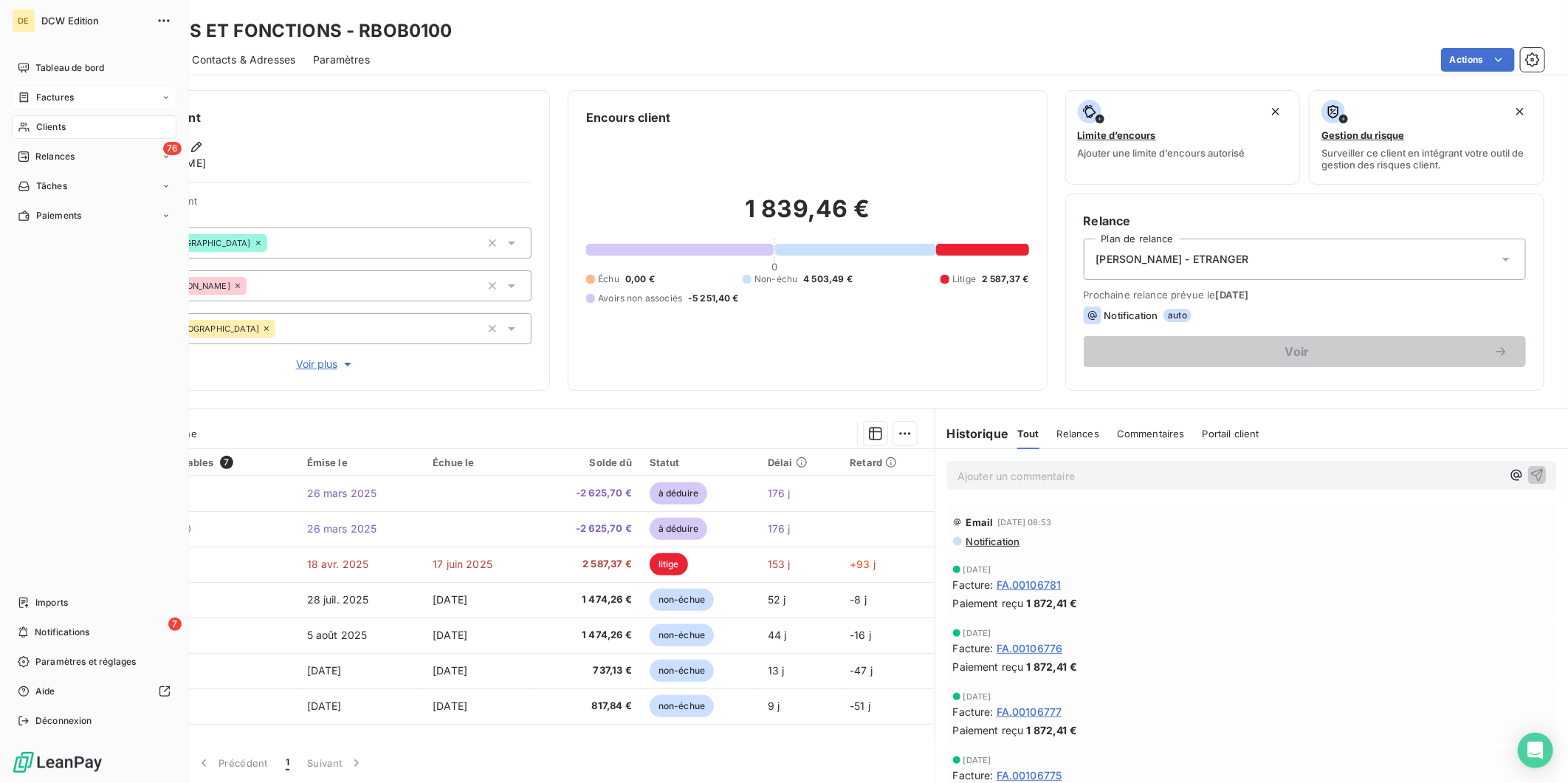
click at [34, 100] on div "Factures" at bounding box center [45, 97] width 56 height 13
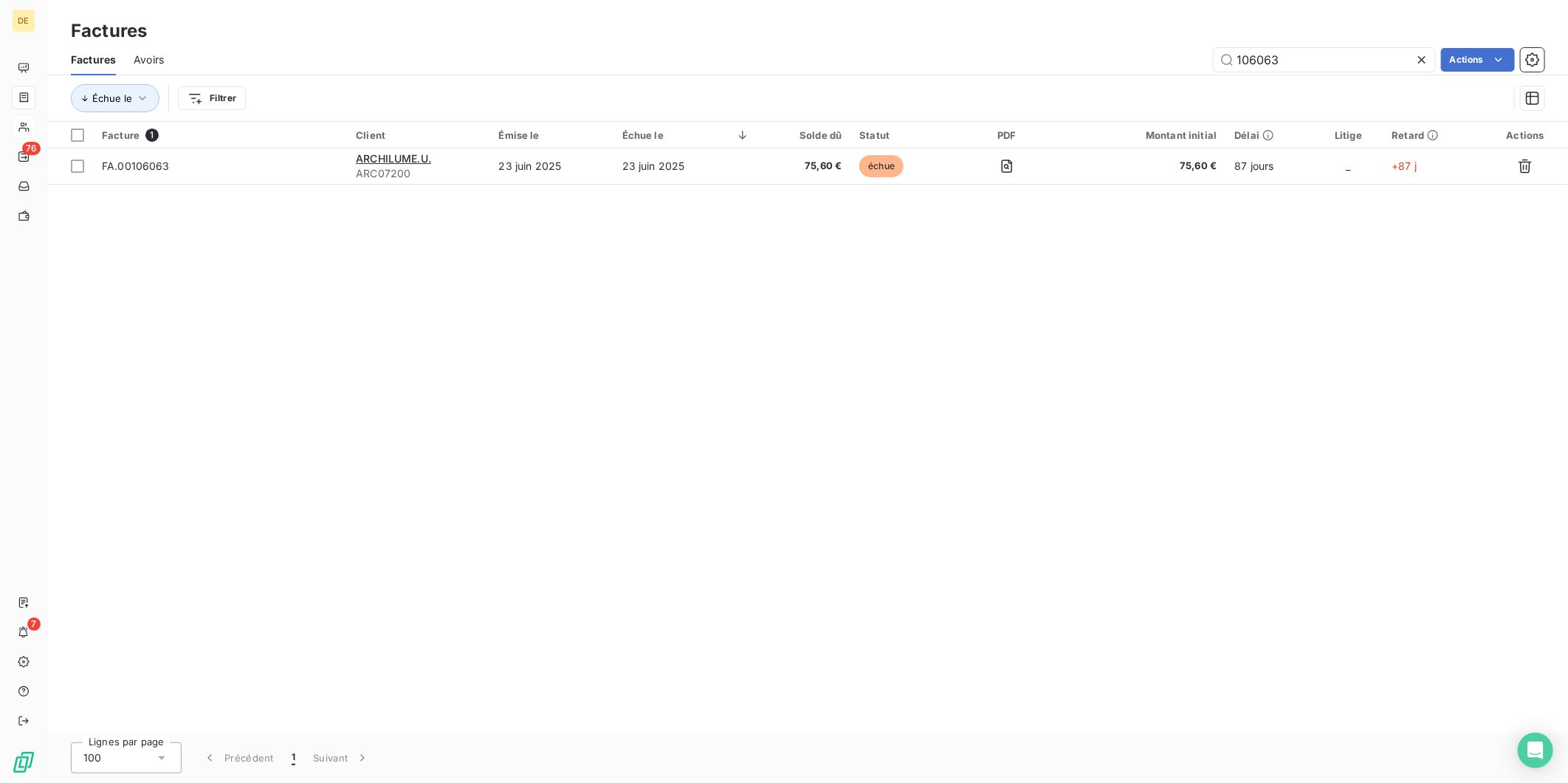
type input "106063"
click at [533, 170] on td "23 juin 2025" at bounding box center [552, 165] width 123 height 36
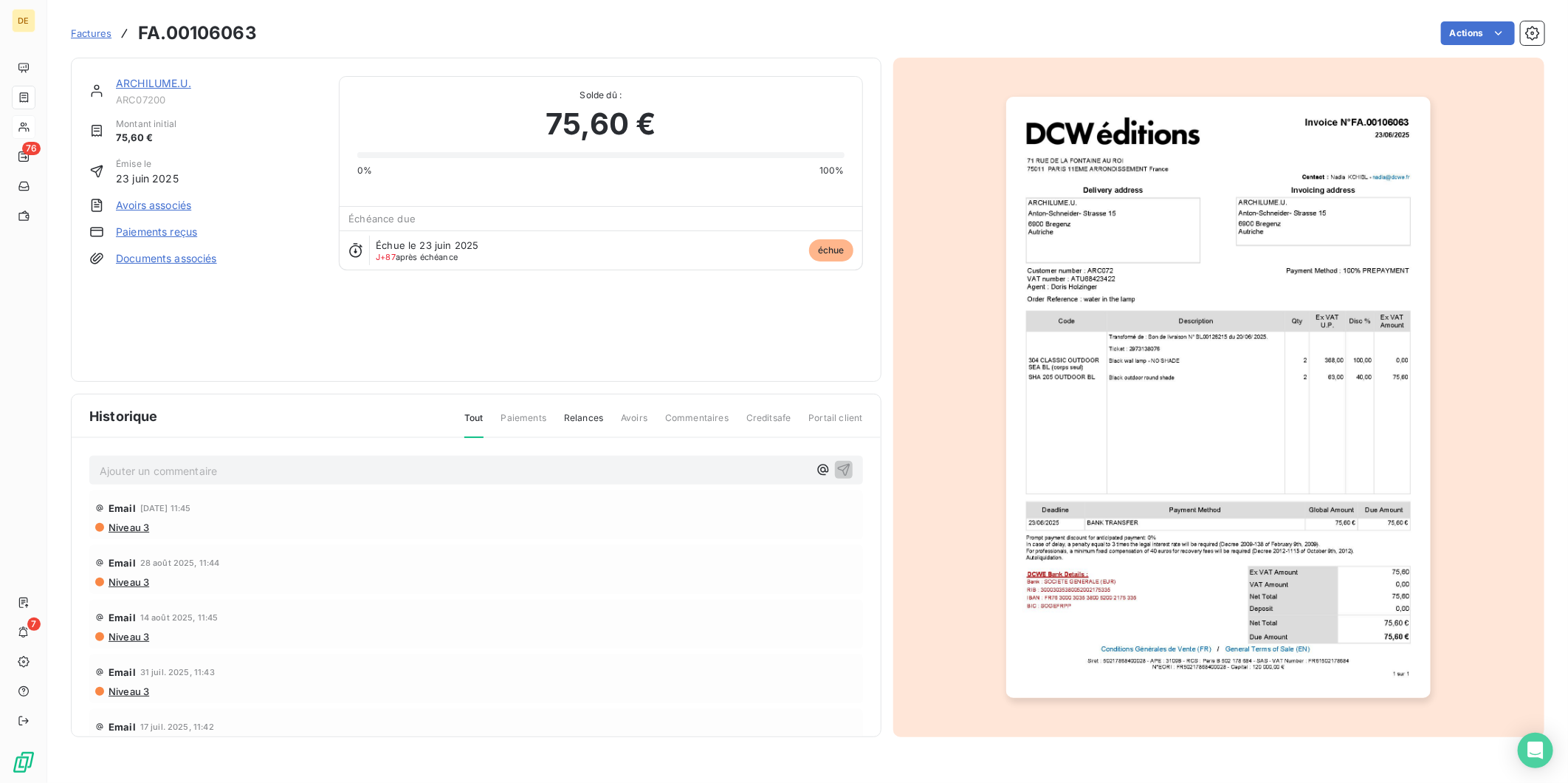
click at [142, 82] on link "ARCHILUME.U." at bounding box center [153, 83] width 75 height 13
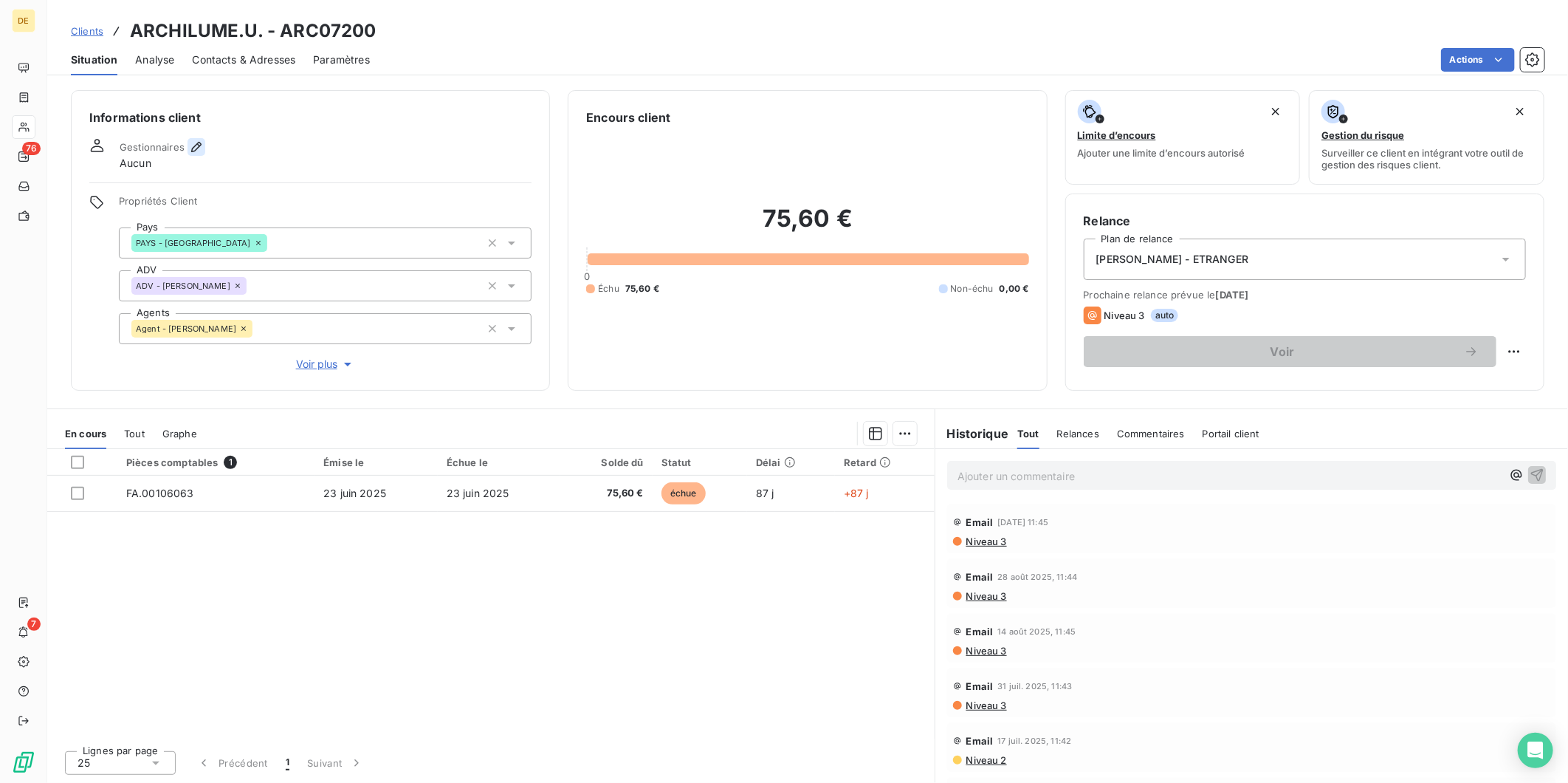
click at [194, 139] on icon "button" at bounding box center [196, 146] width 15 height 15
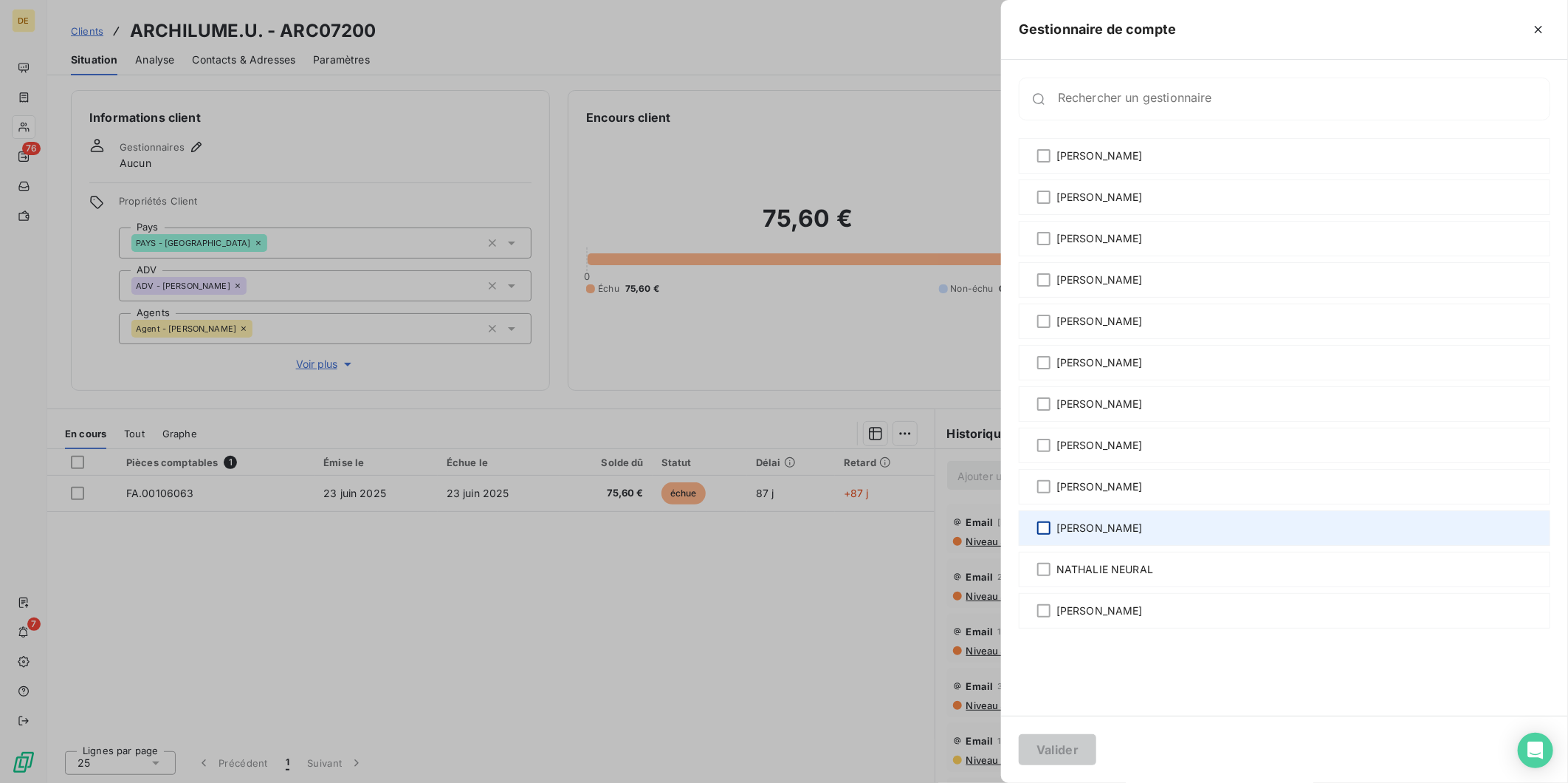
click at [1046, 527] on div at bounding box center [1044, 528] width 13 height 13
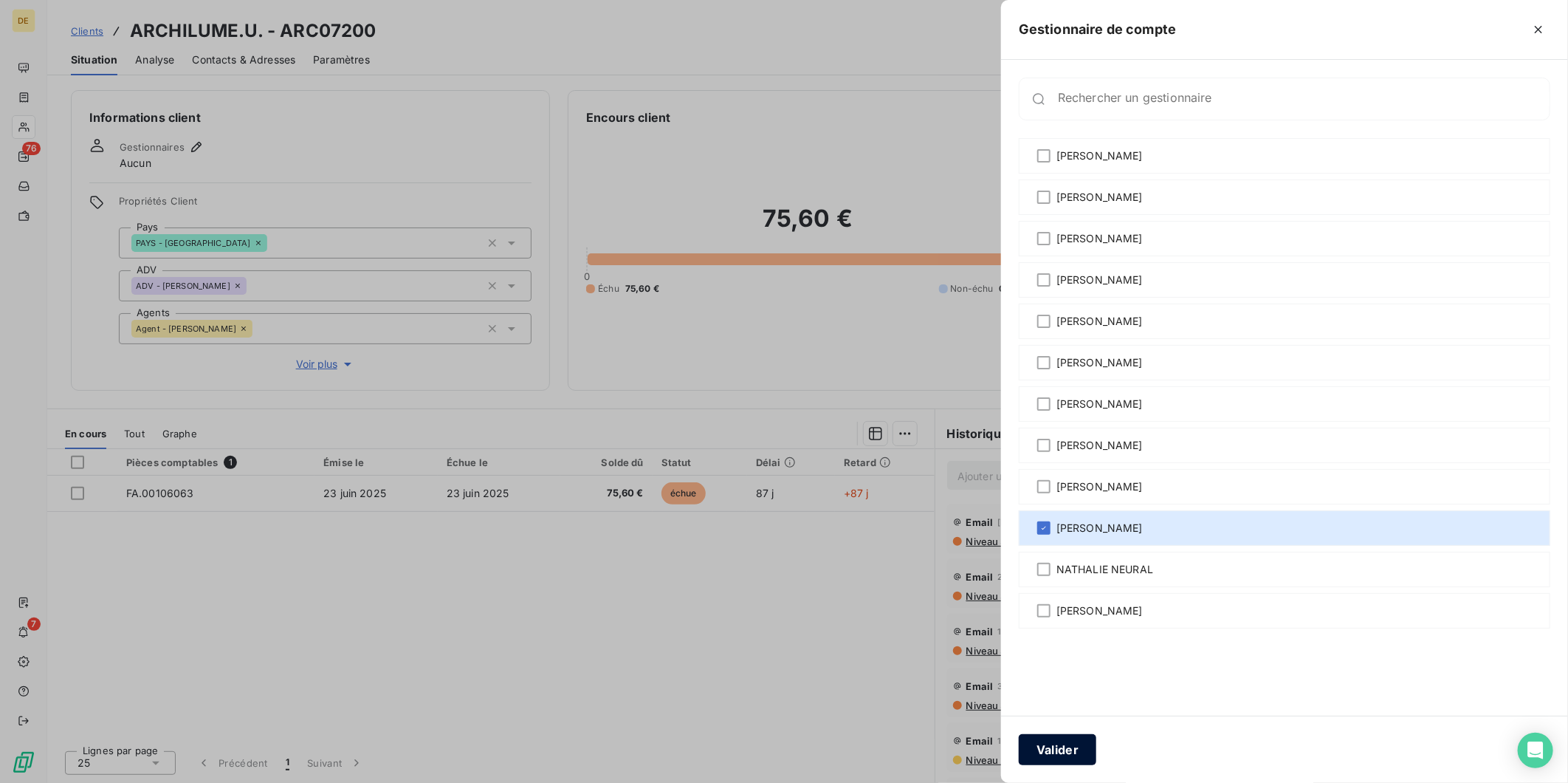
click at [1068, 739] on button "Valider" at bounding box center [1057, 749] width 78 height 31
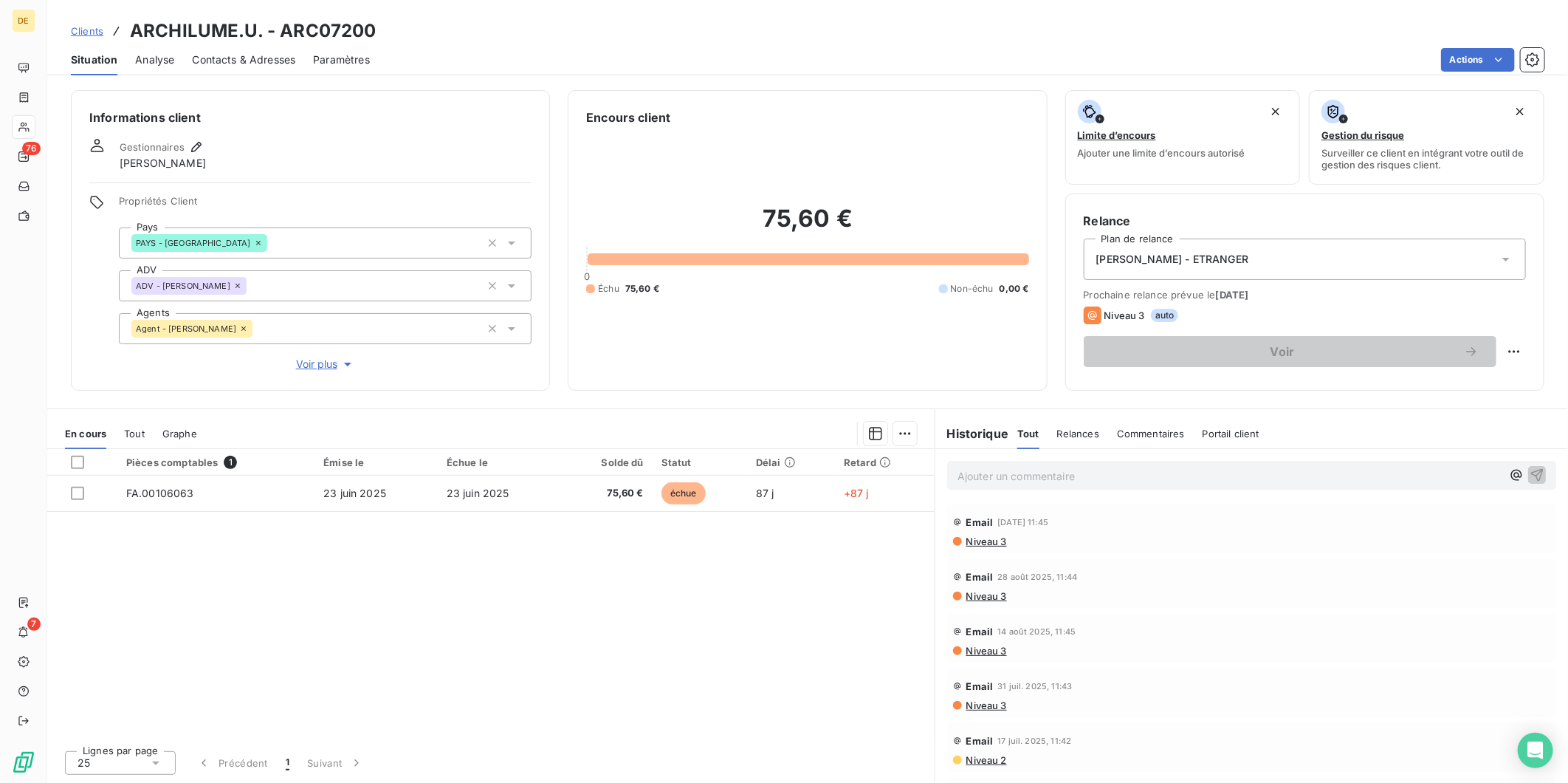
click at [1250, 260] on div "[PERSON_NAME] - ETRANGER" at bounding box center [1304, 259] width 442 height 41
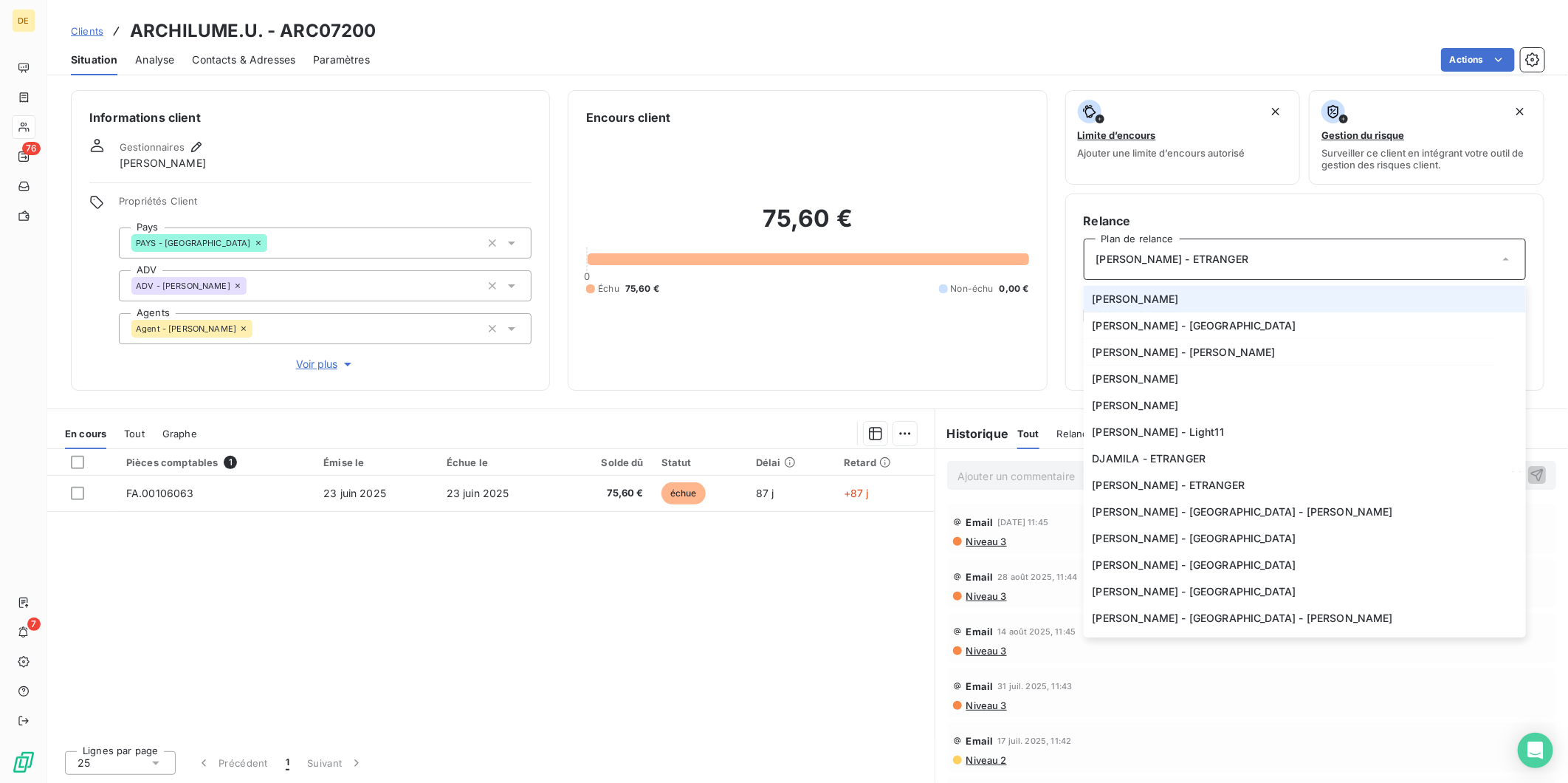
scroll to position [211, 0]
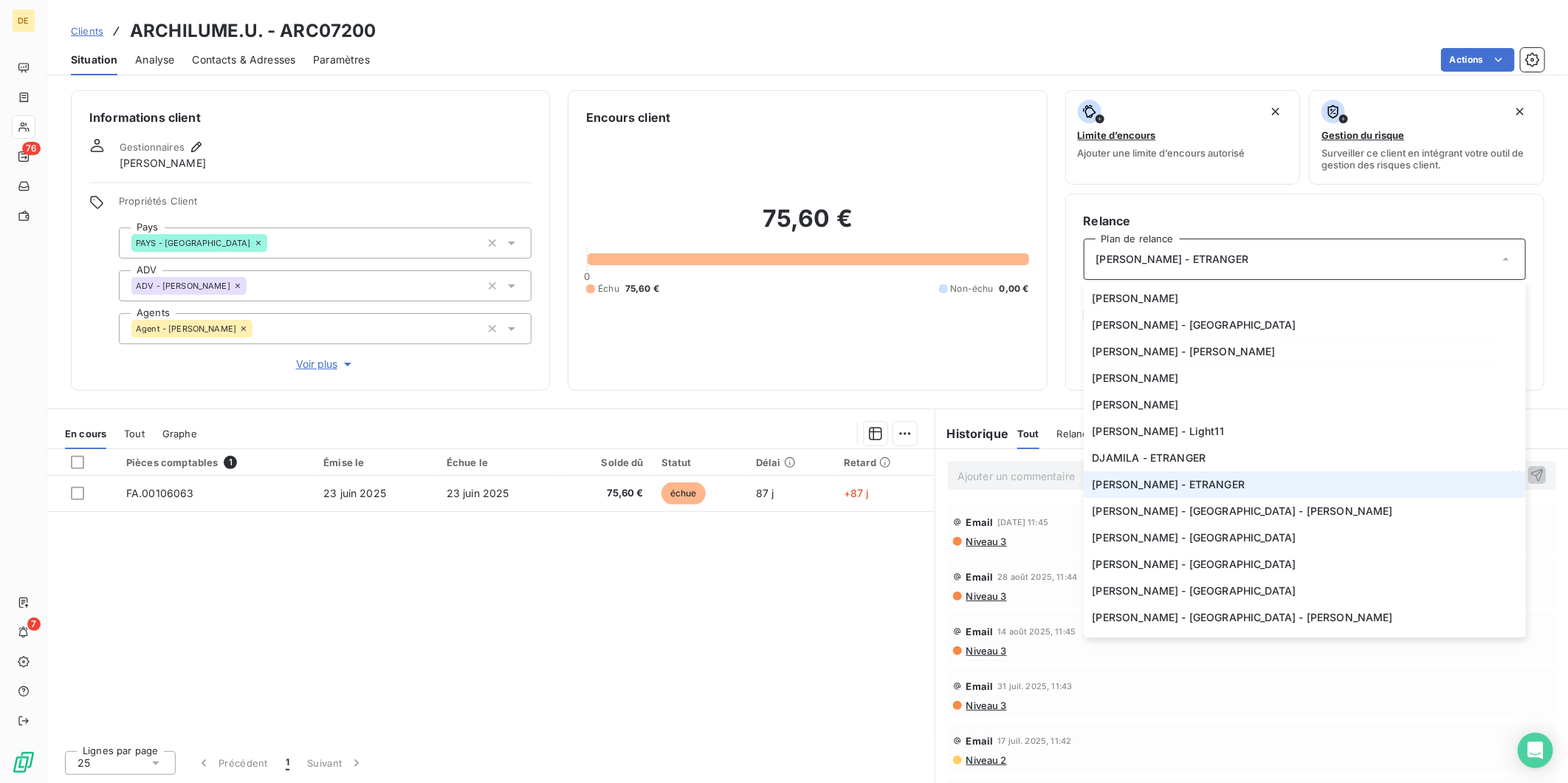
click at [1170, 478] on span "[PERSON_NAME] - ETRANGER" at bounding box center [1169, 485] width 153 height 15
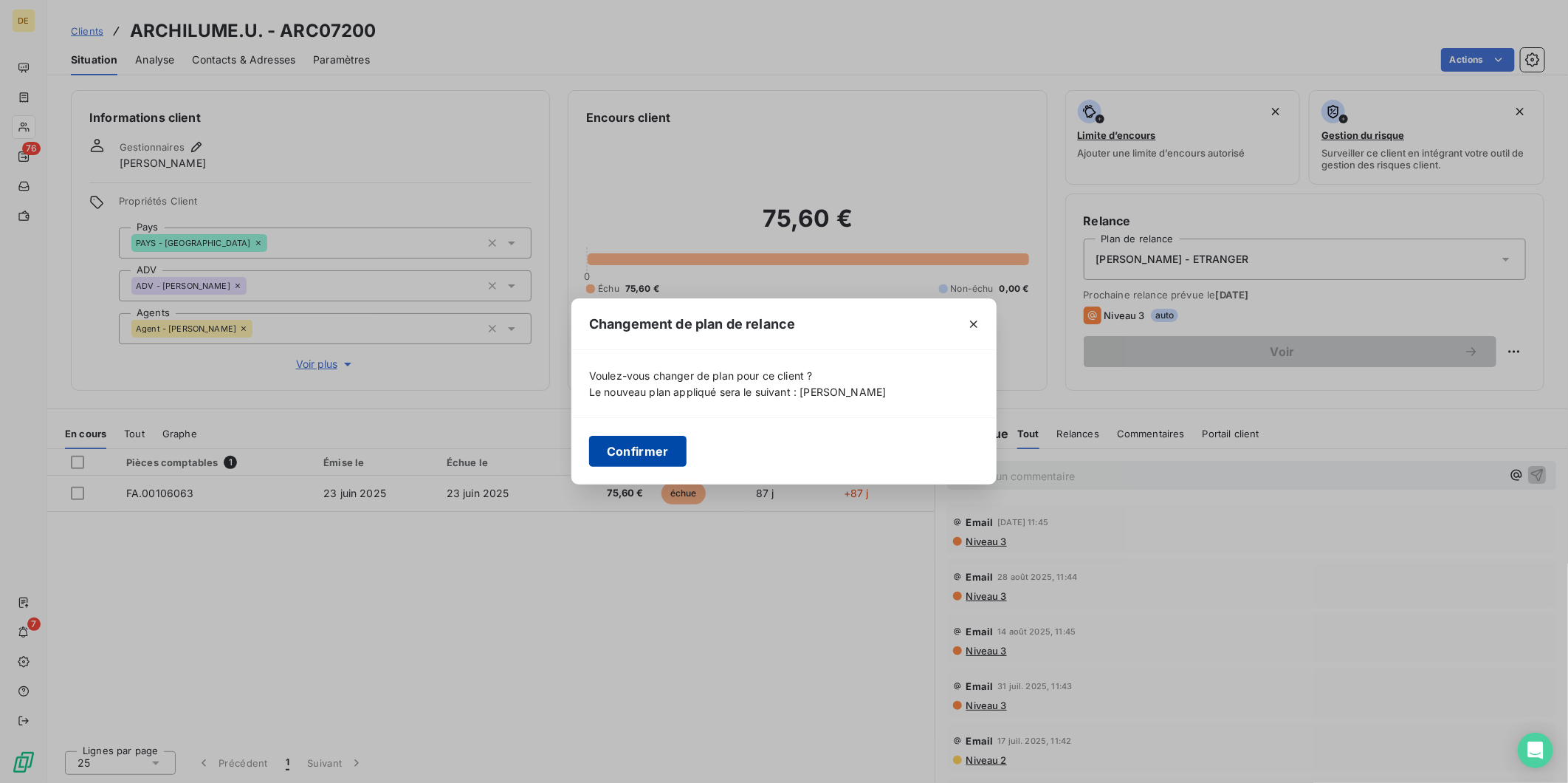
click at [659, 454] on button "Confirmer" at bounding box center [637, 450] width 97 height 31
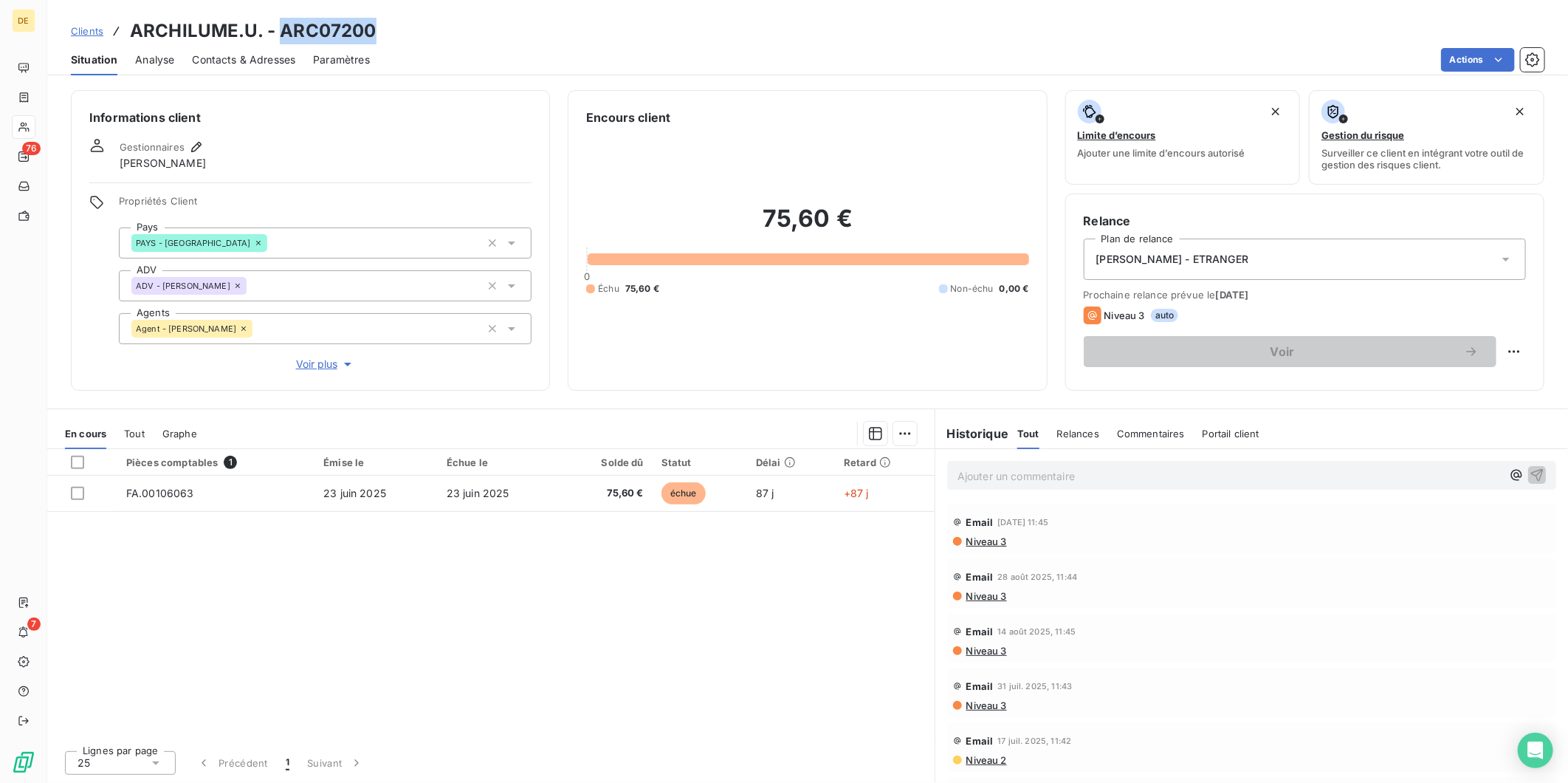
drag, startPoint x: 378, startPoint y: 30, endPoint x: 281, endPoint y: 39, distance: 97.4
click at [281, 39] on div "Clients ARCHILUME.U. - ARC07200" at bounding box center [808, 31] width 1521 height 27
copy h3 "ARC07200"
